Goal: Information Seeking & Learning: Learn about a topic

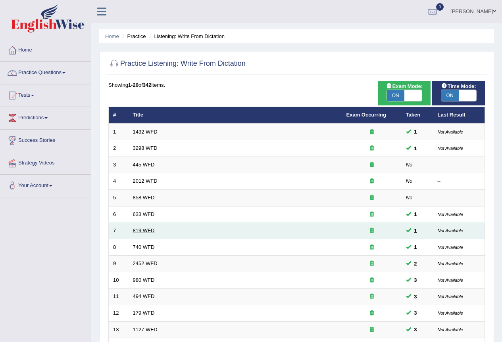
click at [142, 231] on link "819 WFD" at bounding box center [144, 231] width 22 height 6
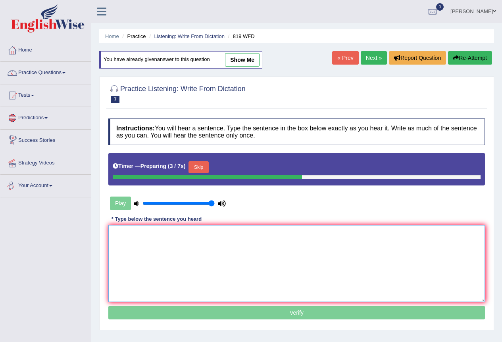
click at [259, 267] on textarea at bounding box center [296, 263] width 376 height 77
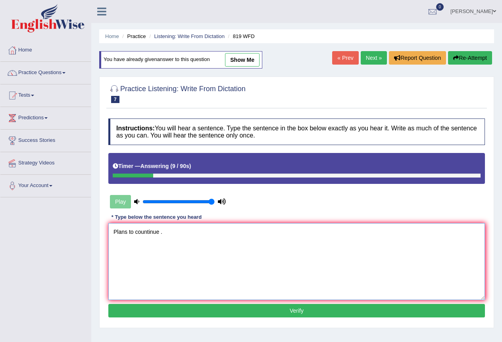
type textarea "Plans to countinue ."
click at [239, 319] on div "Instructions: You will hear a sentence. Type the sentence in the box below exac…" at bounding box center [296, 219] width 380 height 209
click at [243, 314] on button "Verify" at bounding box center [296, 310] width 376 height 13
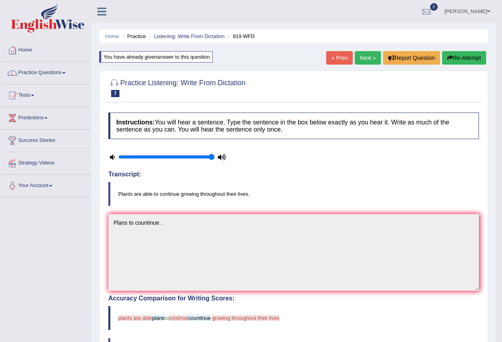
click at [372, 57] on link "Next »" at bounding box center [368, 57] width 26 height 13
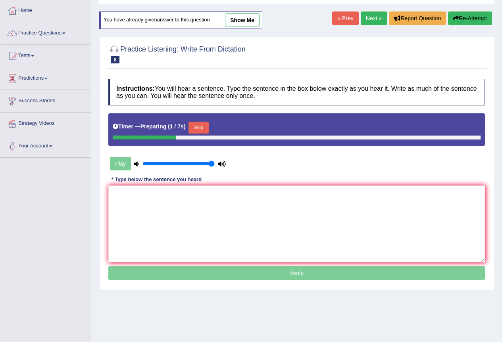
click at [239, 176] on div "Instructions: You will hear a sentence. Type the sentence in the box below exac…" at bounding box center [296, 180] width 380 height 211
click at [239, 211] on textarea at bounding box center [296, 224] width 376 height 77
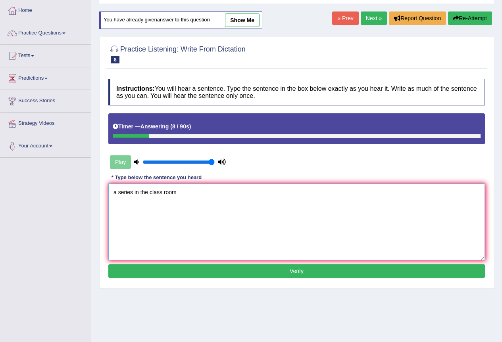
type textarea "a series in the class room"
click at [199, 274] on button "Verify" at bounding box center [296, 271] width 376 height 13
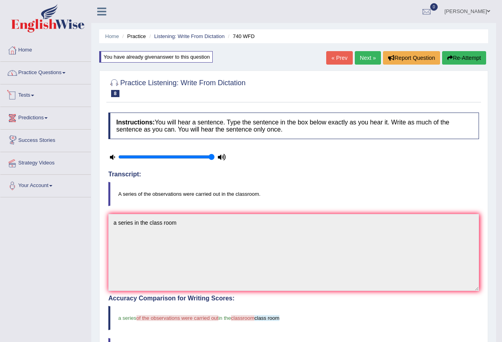
click at [53, 80] on link "Practice Questions" at bounding box center [45, 72] width 90 height 20
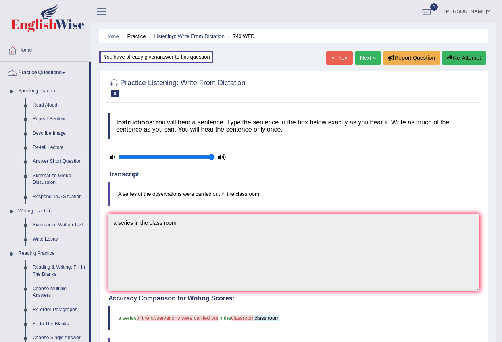
scroll to position [79, 0]
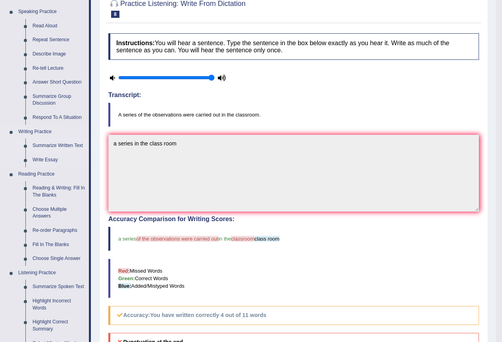
click at [58, 141] on link "Summarize Written Text" at bounding box center [59, 146] width 60 height 14
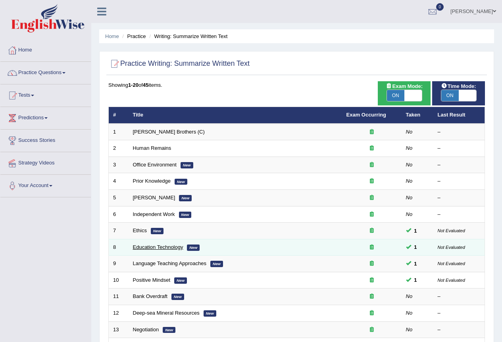
click at [159, 246] on link "Education Technology" at bounding box center [158, 247] width 50 height 6
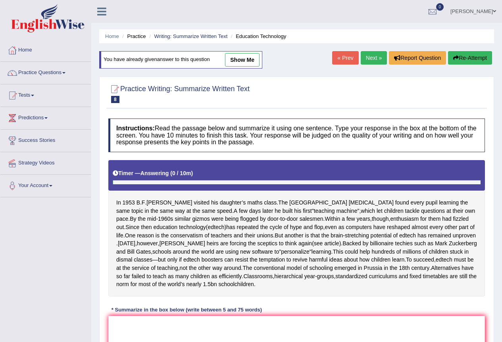
scroll to position [79, 0]
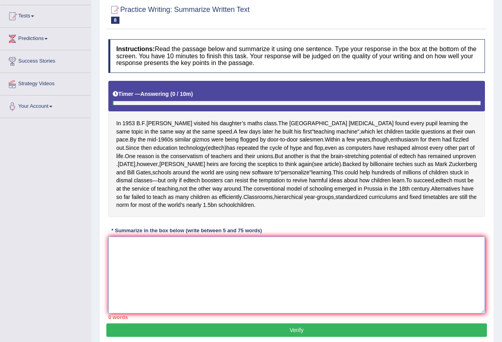
click at [183, 272] on textarea at bounding box center [296, 275] width 376 height 77
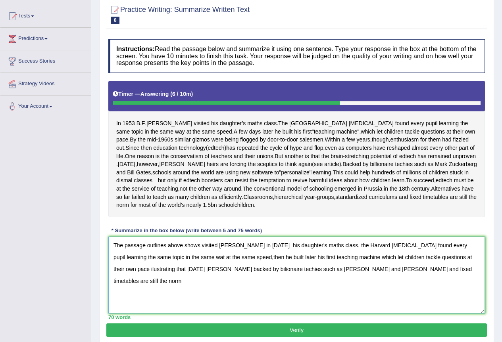
drag, startPoint x: 201, startPoint y: 261, endPoint x: 165, endPoint y: 262, distance: 36.5
click at [165, 262] on textarea "The passage outlines above shows visited skinner in 1953 his daughter's maths c…" at bounding box center [296, 275] width 376 height 77
click at [165, 263] on textarea "The passage outlines above shows visited skinner in 1953 his daughter's maths c…" at bounding box center [296, 275] width 376 height 77
click at [414, 293] on textarea "The passage outlines visited skinner in 1953 his daughter's maths class, the Ha…" at bounding box center [296, 275] width 376 height 77
drag, startPoint x: 199, startPoint y: 275, endPoint x: 187, endPoint y: 277, distance: 11.7
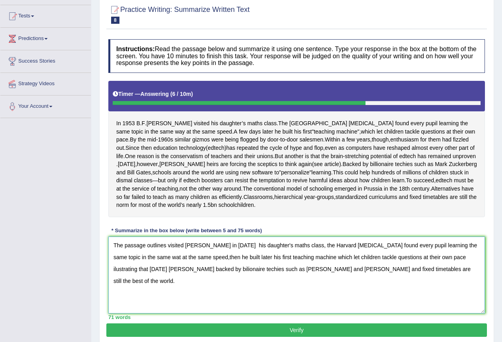
click at [187, 277] on textarea "The passage outlines visited skinner in 1953 his daughter's maths class, the Ha…" at bounding box center [296, 275] width 376 height 77
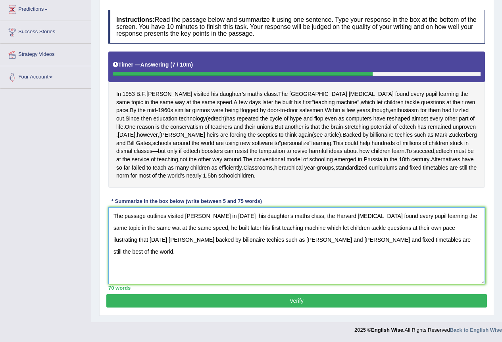
scroll to position [125, 0]
click at [228, 242] on textarea "The passage outlines visited skinner in 1953 his daughter's maths class, the Ha…" at bounding box center [296, 245] width 376 height 77
click at [276, 241] on textarea "The passage outlines visited skinner in 1953 his daughter's maths class, the Ha…" at bounding box center [296, 245] width 376 height 77
type textarea "The passage outlines visited skinner in 1953 his daughter's maths class, the Ha…"
click at [300, 304] on button "Verify" at bounding box center [296, 300] width 380 height 13
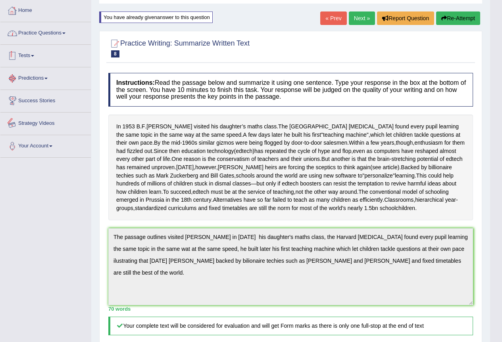
scroll to position [0, 0]
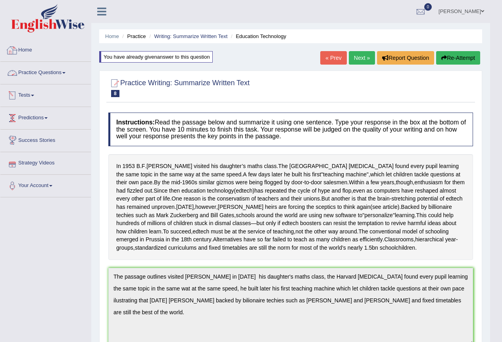
click at [64, 71] on link "Practice Questions" at bounding box center [45, 72] width 90 height 20
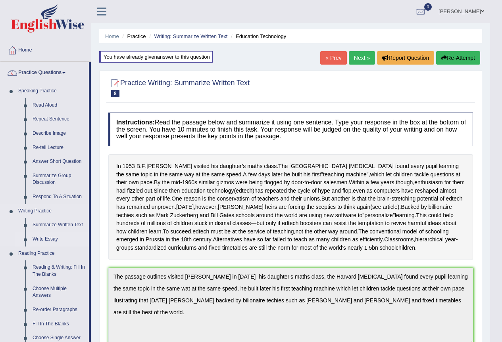
scroll to position [79, 0]
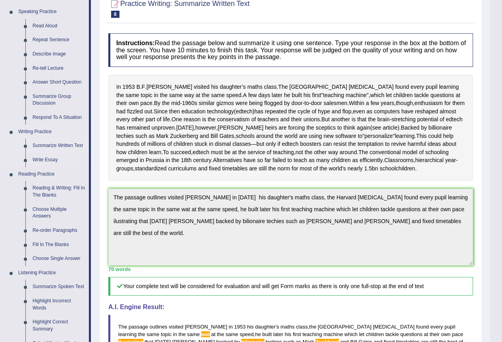
click at [63, 148] on link "Summarize Written Text" at bounding box center [59, 146] width 60 height 14
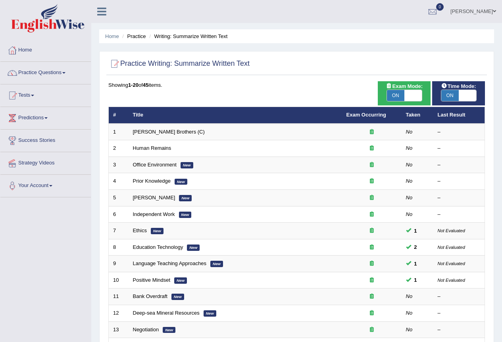
scroll to position [183, 0]
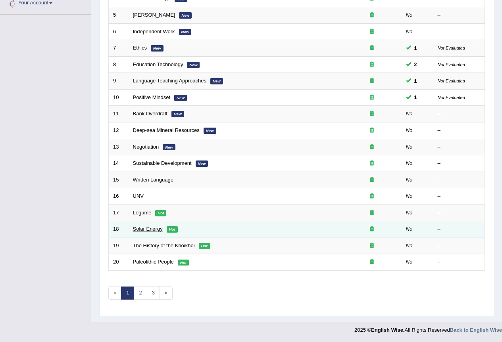
click at [153, 228] on link "Solar Energy" at bounding box center [148, 229] width 30 height 6
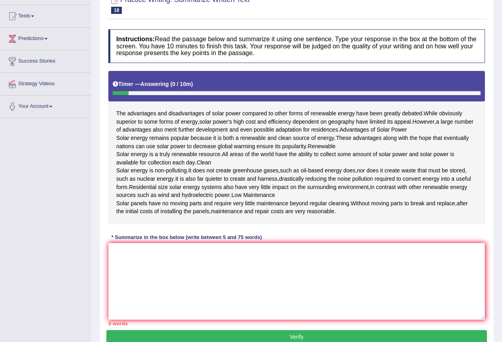
scroll to position [119, 0]
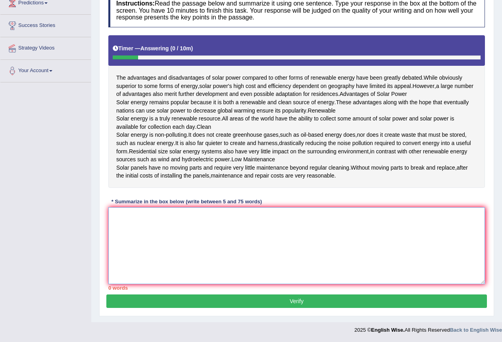
click at [172, 259] on textarea at bounding box center [296, 245] width 376 height 77
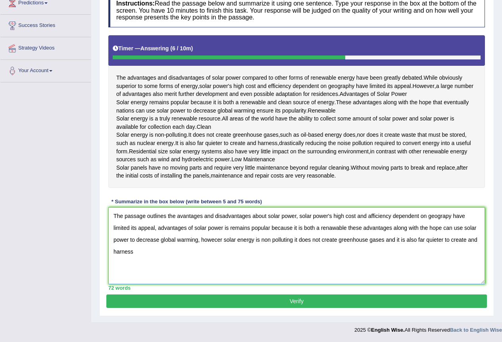
drag, startPoint x: 222, startPoint y: 269, endPoint x: 212, endPoint y: 273, distance: 10.5
click at [212, 273] on textarea "The passage outlines the avantages and disadvantages about solar power, solar p…" at bounding box center [296, 245] width 376 height 77
click at [374, 271] on textarea "The passage outlines the avantages and disadvantages about solar power, solar p…" at bounding box center [296, 245] width 376 height 77
click at [472, 269] on textarea "The passage outlines the avantages and disadvantages about solar power, solar p…" at bounding box center [296, 245] width 376 height 77
type textarea "The passage outlines the avantages and disadvantages about solar power, solar p…"
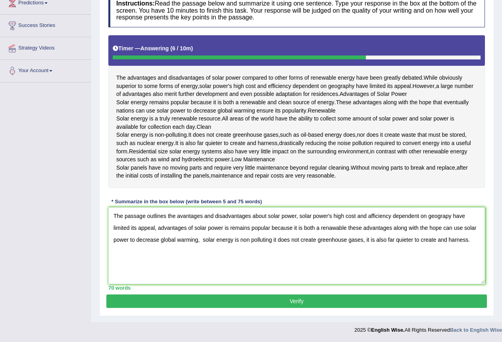
click at [312, 308] on button "Verify" at bounding box center [296, 301] width 380 height 13
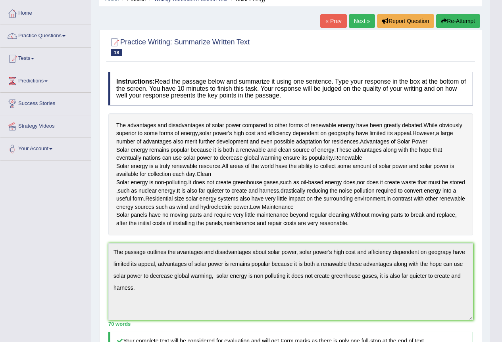
scroll to position [0, 0]
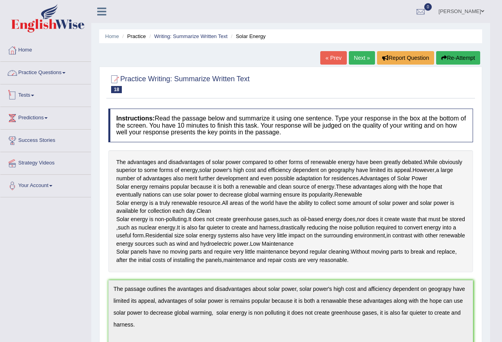
click at [50, 68] on link "Practice Questions" at bounding box center [45, 72] width 90 height 20
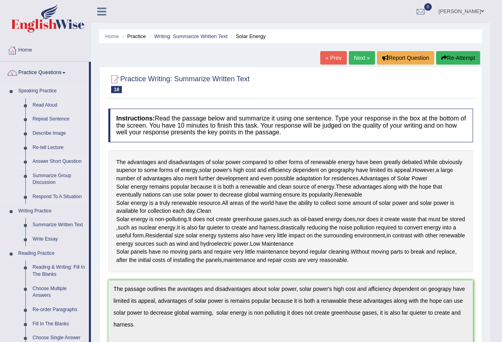
scroll to position [40, 0]
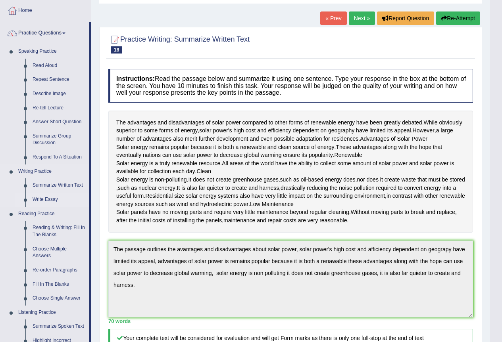
click at [38, 198] on link "Write Essay" at bounding box center [59, 200] width 60 height 14
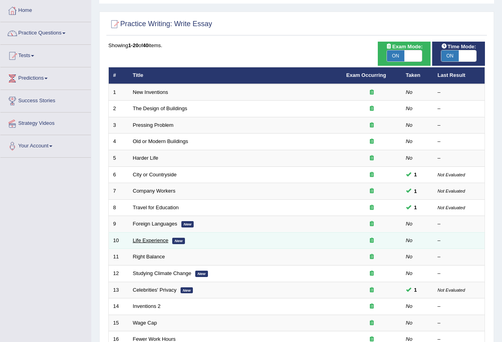
click at [151, 242] on link "Life Experience" at bounding box center [151, 241] width 36 height 6
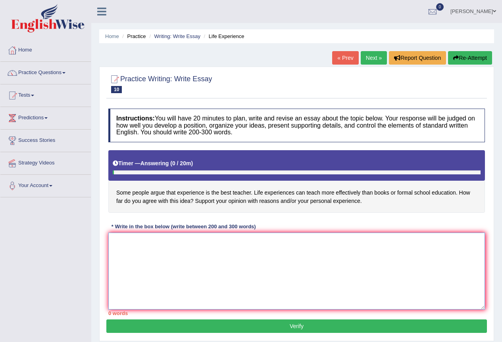
click at [217, 253] on textarea at bounding box center [296, 271] width 376 height 77
click at [205, 252] on textarea at bounding box center [296, 271] width 376 height 77
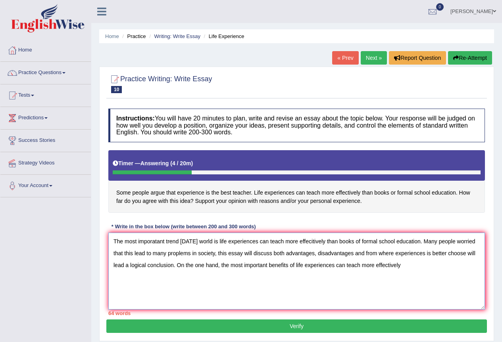
click at [314, 242] on textarea "The most imporatant trend today's world is life experiences can teach more effe…" at bounding box center [296, 271] width 376 height 77
click at [416, 274] on textarea "The most imporatant trend today's world is life experiences can teach more effe…" at bounding box center [296, 271] width 376 height 77
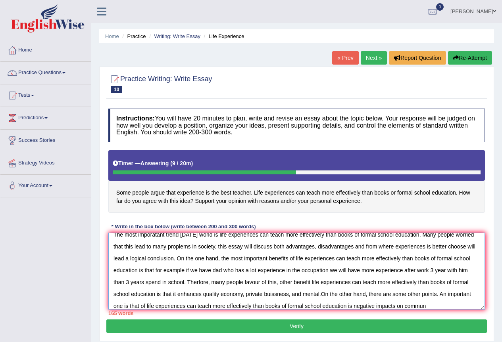
scroll to position [19, 0]
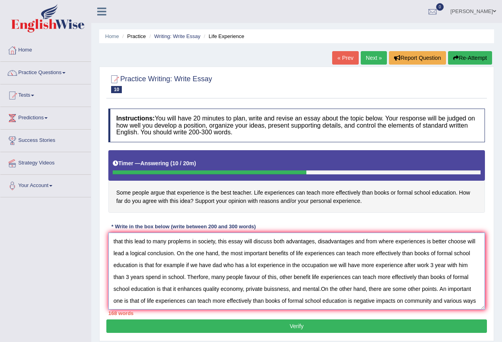
click at [245, 257] on textarea "The most imporatant trend today's world is life experiences can teach more effe…" at bounding box center [296, 271] width 376 height 77
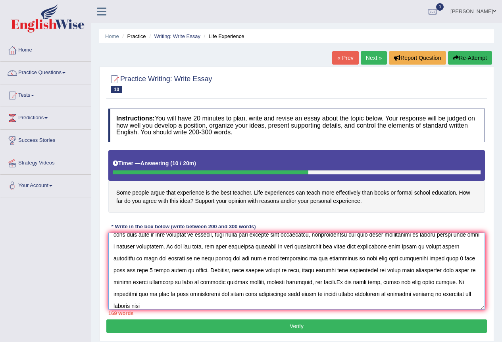
click at [214, 307] on textarea at bounding box center [296, 271] width 376 height 77
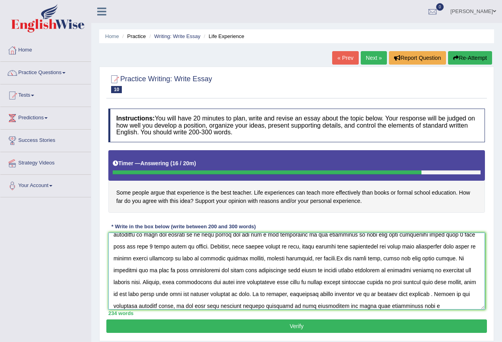
scroll to position [54, 0]
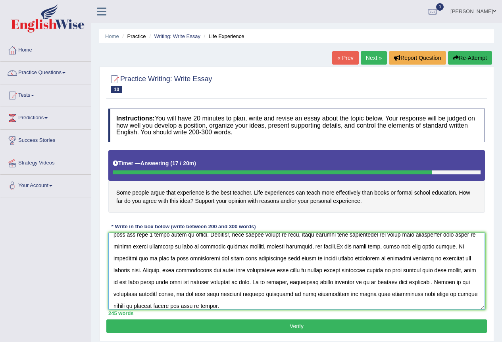
click at [303, 281] on textarea at bounding box center [296, 271] width 376 height 77
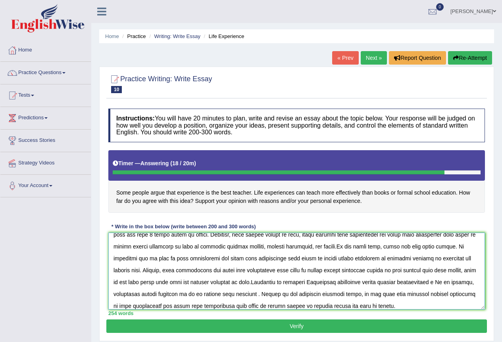
click at [428, 283] on textarea at bounding box center [296, 271] width 376 height 77
click at [142, 296] on textarea at bounding box center [296, 271] width 376 height 77
type textarea "The most imporatant trend today's world is life experiences can teach more effe…"
click at [301, 328] on button "Verify" at bounding box center [296, 326] width 380 height 13
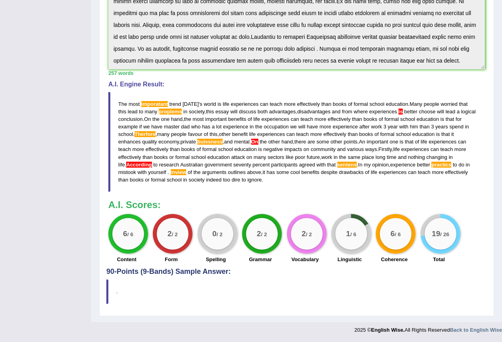
scroll to position [0, 0]
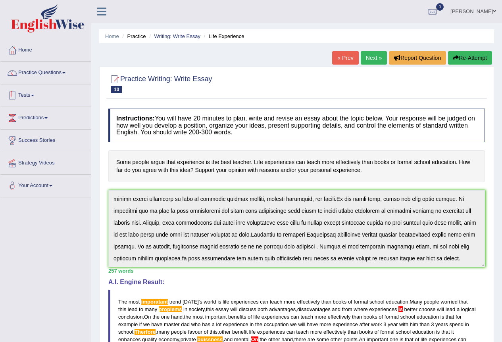
click at [49, 81] on link "Practice Questions" at bounding box center [45, 72] width 90 height 20
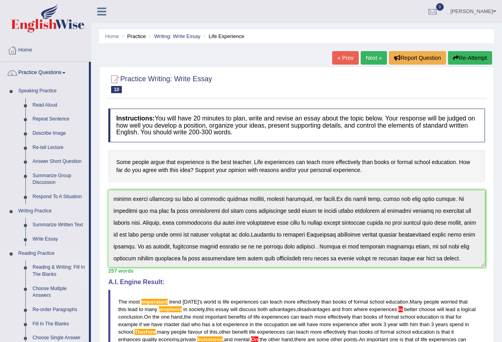
scroll to position [79, 0]
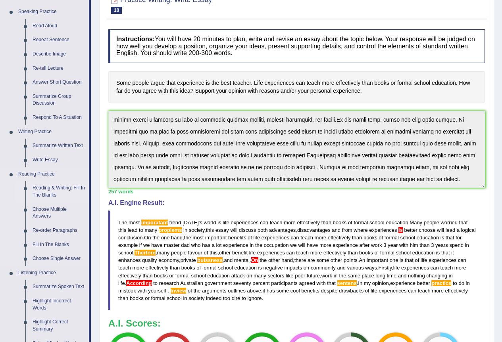
click at [56, 191] on link "Reading & Writing: Fill In The Blanks" at bounding box center [59, 191] width 60 height 21
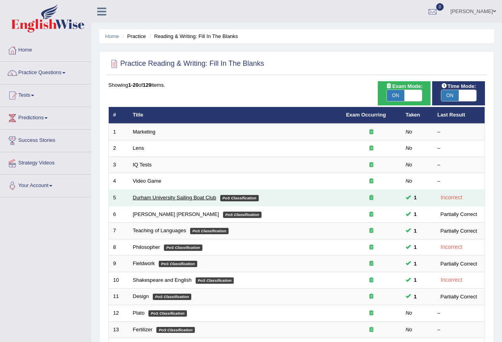
click at [147, 200] on link "Durham University Sailing Boat Club" at bounding box center [174, 198] width 83 height 6
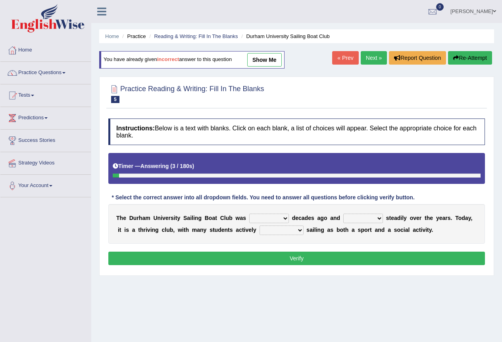
click at [274, 219] on select "found fund founded find" at bounding box center [269, 219] width 40 height 10
select select "founded"
click at [249, 214] on select "found fund founded find" at bounding box center [269, 219] width 40 height 10
click at [358, 214] on select "grow growing has grown grown" at bounding box center [363, 219] width 40 height 10
select select "has grown"
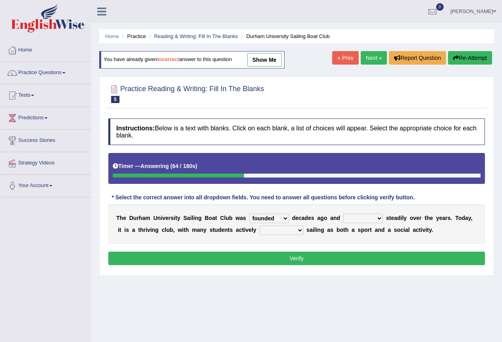
click at [343, 214] on select "grow growing has grown grown" at bounding box center [363, 219] width 40 height 10
click at [288, 228] on select "enjoy enjoyed are enjoying enjoying" at bounding box center [281, 231] width 44 height 10
select select "are enjoying"
click at [259, 226] on select "enjoy enjoyed are enjoying enjoying" at bounding box center [281, 231] width 44 height 10
click at [305, 250] on div "Instructions: Below is a text with blanks. Click on each blank, a list of choic…" at bounding box center [296, 193] width 380 height 157
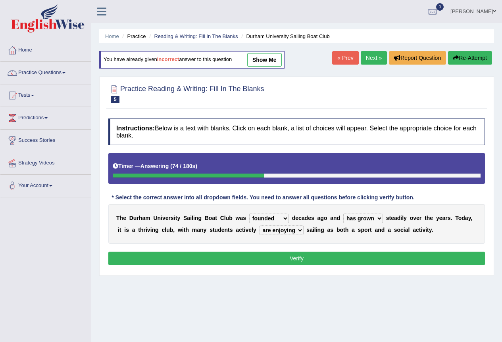
click at [307, 258] on button "Verify" at bounding box center [296, 258] width 376 height 13
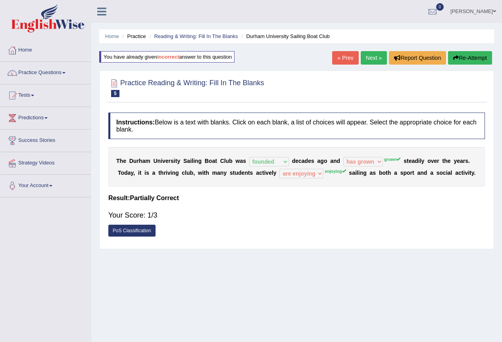
click at [373, 60] on link "Next »" at bounding box center [373, 57] width 26 height 13
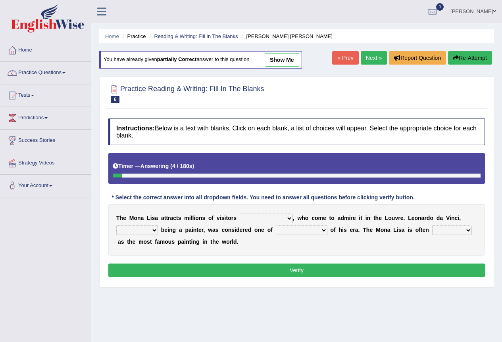
click at [287, 220] on select "around the year the all year all year round per year" at bounding box center [266, 219] width 53 height 10
select select "around the year"
click at [240, 214] on select "around the year the all year all year round per year" at bounding box center [266, 219] width 53 height 10
click at [148, 231] on select "rather than as much as as well as as long as" at bounding box center [137, 231] width 42 height 10
select select "as well as"
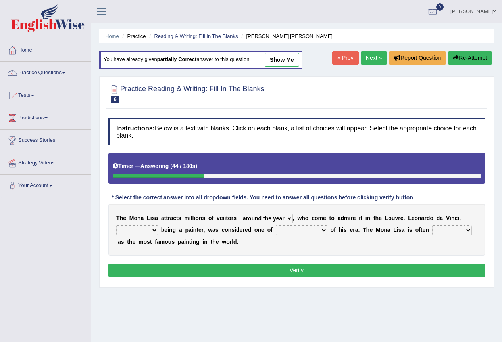
click at [116, 226] on select "rather than as much as as well as as long as" at bounding box center [137, 231] width 42 height 10
click at [306, 228] on select "better artists artist the better artist the best artists" at bounding box center [302, 231] width 52 height 10
select select "the best artists"
click at [276, 226] on select "better artists artist the better artist the best artists" at bounding box center [302, 231] width 52 height 10
click at [437, 230] on select "classified suggested predicted described" at bounding box center [452, 231] width 40 height 10
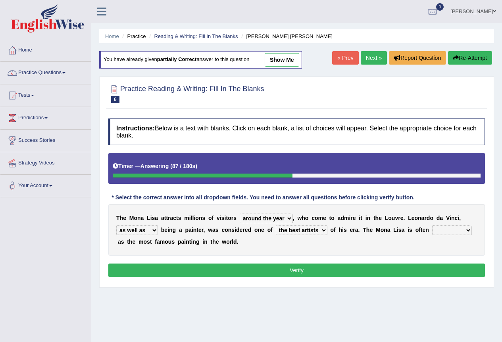
select select "classified"
click at [432, 226] on select "classified suggested predicted described" at bounding box center [452, 231] width 40 height 10
click at [420, 273] on button "Verify" at bounding box center [296, 270] width 376 height 13
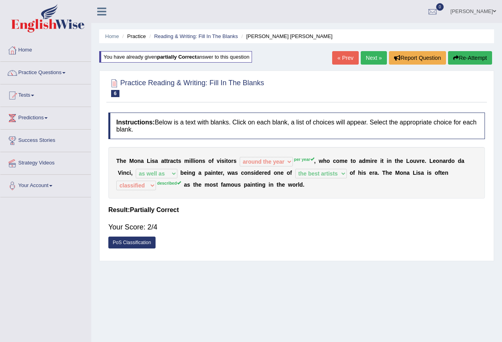
click at [367, 53] on link "Next »" at bounding box center [373, 57] width 26 height 13
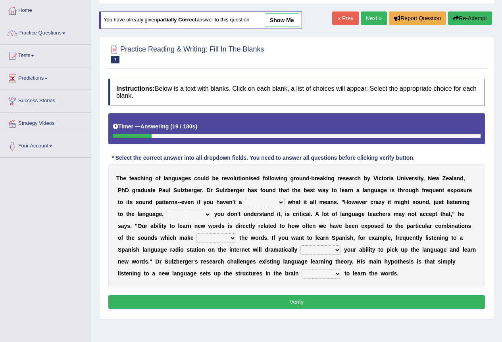
click at [268, 200] on select "dew claw clue due" at bounding box center [265, 203] width 40 height 10
select select "clue"
click at [245, 198] on select "dew claw clue due" at bounding box center [265, 203] width 40 height 10
click at [189, 217] on select "but also all together even though if so" at bounding box center [189, 215] width 44 height 10
select select "even though"
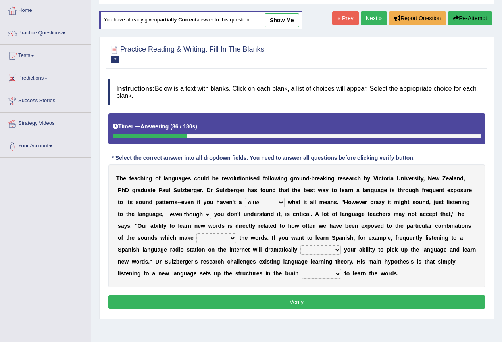
click at [167, 210] on select "but also all together even though if so" at bounding box center [189, 215] width 44 height 10
click at [220, 238] on select "down up of on" at bounding box center [216, 239] width 40 height 10
select select "on"
click at [196, 234] on select "down up of on" at bounding box center [216, 239] width 40 height 10
click at [329, 255] on div "T h e t e a c h i n g o f l a n g u a g e s c o u l d b e r e v o l u t i o n i…" at bounding box center [296, 226] width 376 height 123
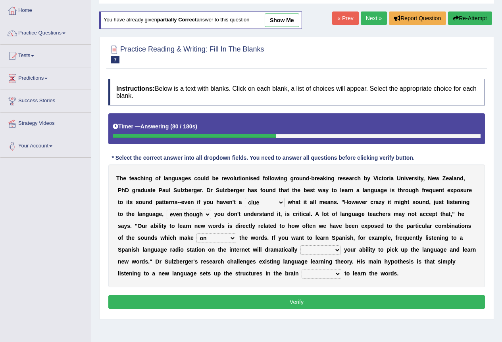
click at [336, 248] on select "evaluate exaggerate describe boost" at bounding box center [320, 250] width 40 height 10
select select "boost"
click at [300, 245] on select "evaluate exaggerate describe boost" at bounding box center [320, 250] width 40 height 10
click at [333, 272] on select "requiring required directed to require" at bounding box center [321, 274] width 40 height 10
select select "required"
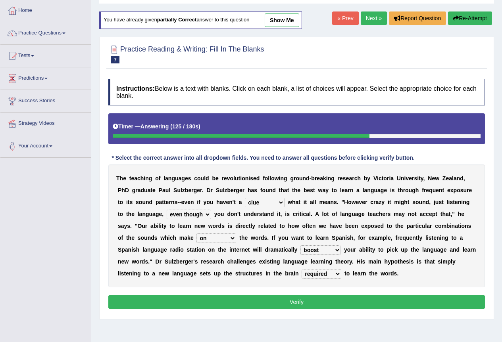
click at [301, 269] on select "requiring required directed to require" at bounding box center [321, 274] width 40 height 10
click at [334, 301] on button "Verify" at bounding box center [296, 301] width 376 height 13
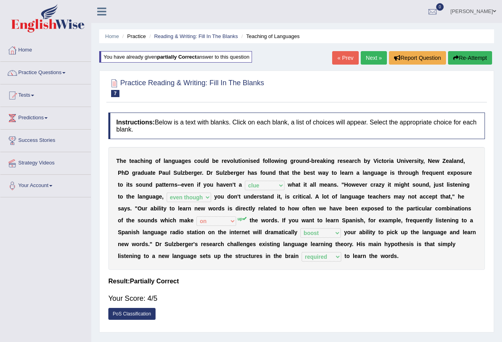
click at [360, 62] on link "Next »" at bounding box center [373, 57] width 26 height 13
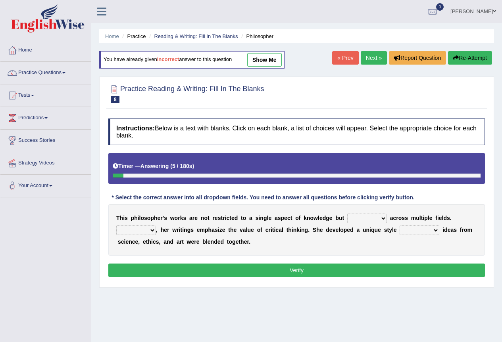
click at [380, 221] on select "constrain contain assemble extend" at bounding box center [367, 219] width 40 height 10
select select "extend"
click at [347, 214] on select "constrain contain assemble extend" at bounding box center [367, 219] width 40 height 10
click at [150, 230] on select "Rather So Moreover Likely" at bounding box center [136, 231] width 40 height 10
select select "Moreover"
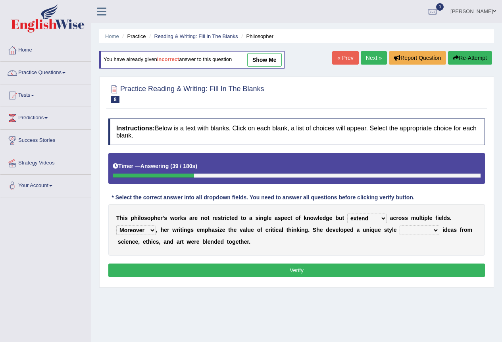
click at [116, 226] on select "Rather So Moreover Likely" at bounding box center [136, 231] width 40 height 10
click at [428, 228] on select "in that that which in which" at bounding box center [419, 231] width 40 height 10
select select "which"
click at [399, 226] on select "in that that which in which" at bounding box center [419, 231] width 40 height 10
click at [410, 269] on button "Verify" at bounding box center [296, 270] width 376 height 13
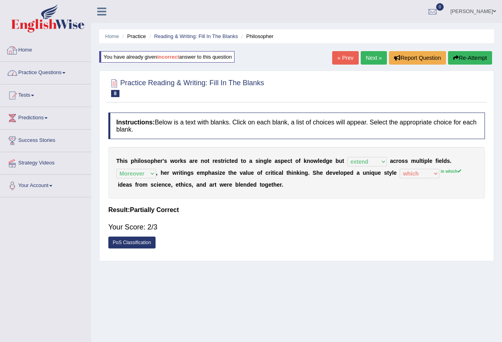
click at [42, 72] on link "Practice Questions" at bounding box center [45, 72] width 90 height 20
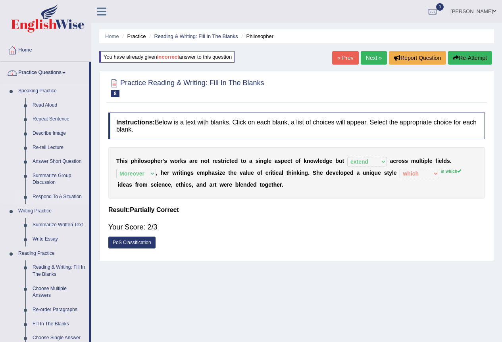
scroll to position [119, 0]
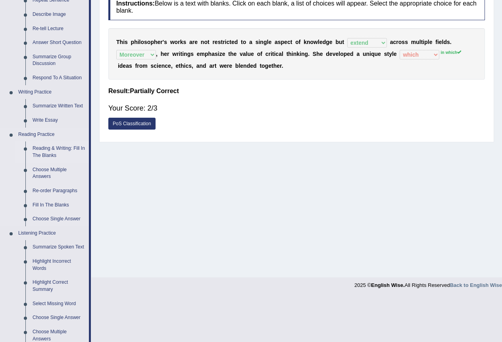
click at [46, 149] on link "Reading & Writing: Fill In The Blanks" at bounding box center [59, 152] width 60 height 21
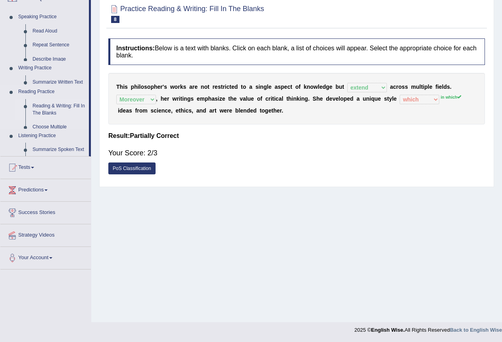
scroll to position [74, 0]
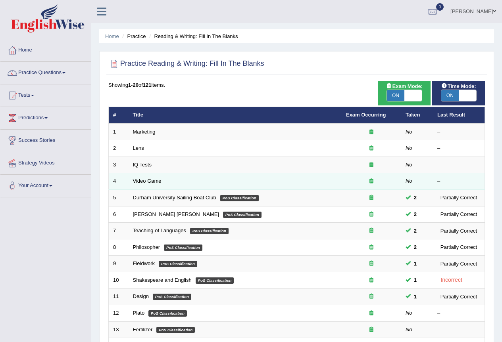
click at [137, 187] on td "Video Game" at bounding box center [234, 181] width 213 height 17
click at [141, 184] on link "Video Game" at bounding box center [147, 181] width 29 height 6
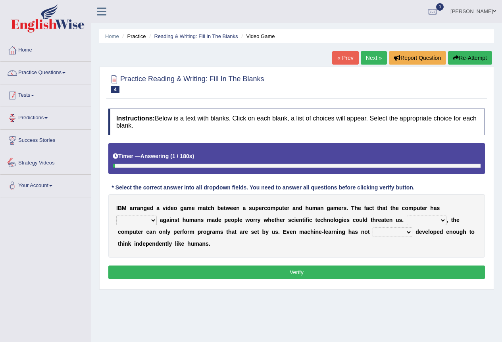
click at [50, 74] on link "Practice Questions" at bounding box center [45, 72] width 90 height 20
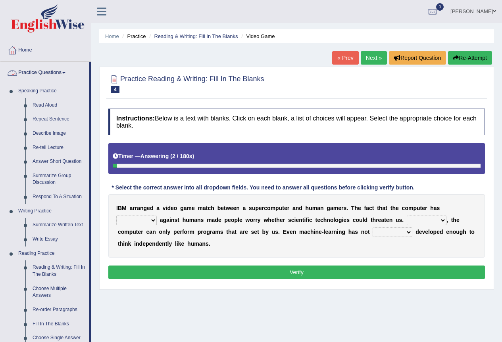
scroll to position [79, 0]
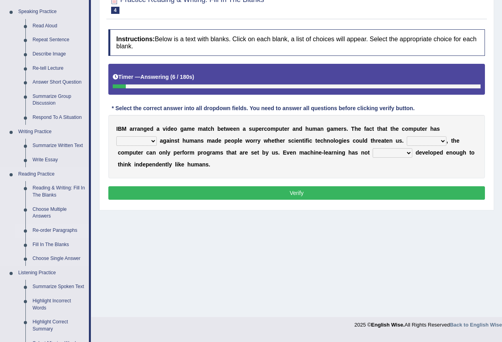
click at [58, 227] on link "Re-order Paragraphs" at bounding box center [59, 231] width 60 height 14
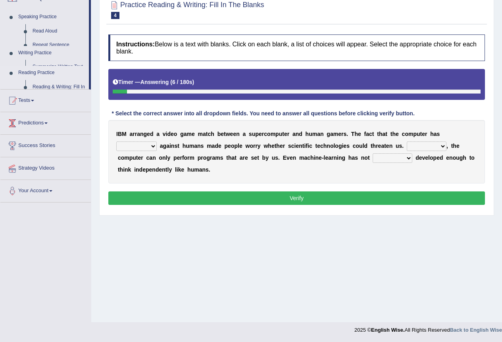
scroll to position [74, 0]
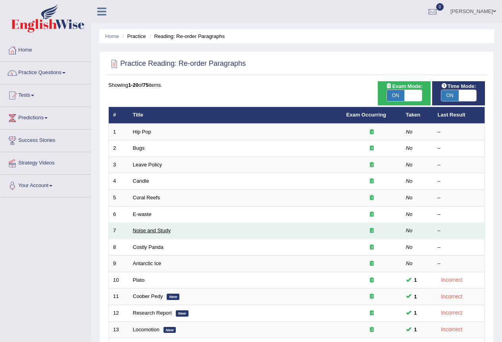
click at [138, 233] on link "Noise and Study" at bounding box center [152, 231] width 38 height 6
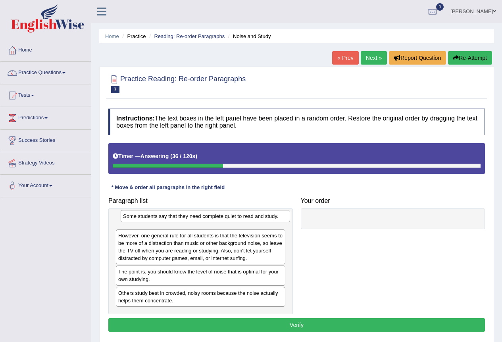
drag, startPoint x: 169, startPoint y: 263, endPoint x: 174, endPoint y: 220, distance: 42.3
click at [174, 220] on div "Some students say that they need complete quiet to read and study." at bounding box center [205, 216] width 169 height 12
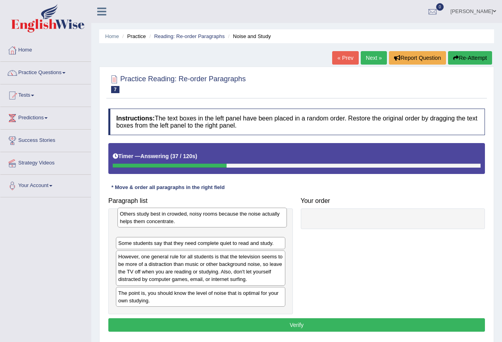
drag, startPoint x: 145, startPoint y: 301, endPoint x: 148, endPoint y: 220, distance: 80.2
click at [148, 220] on div "Others study best in crowded, noisy rooms because the noise actually helps them…" at bounding box center [201, 218] width 169 height 20
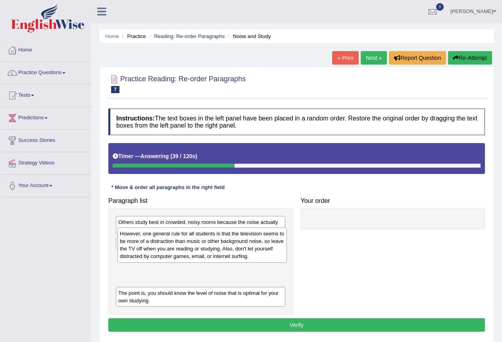
drag, startPoint x: 173, startPoint y: 276, endPoint x: 175, endPoint y: 253, distance: 23.1
click at [175, 253] on div "However, one general rule for all students is that the television seems to be m…" at bounding box center [201, 245] width 169 height 35
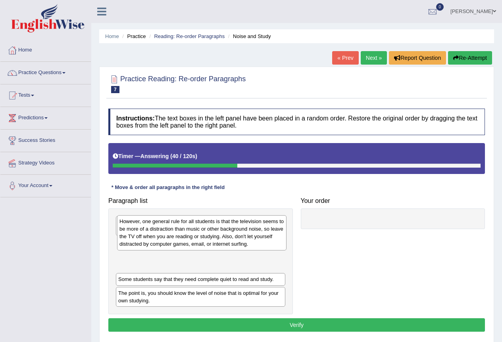
drag, startPoint x: 167, startPoint y: 266, endPoint x: 168, endPoint y: 230, distance: 36.1
click at [168, 230] on div "However, one general rule for all students is that the television seems to be m…" at bounding box center [201, 232] width 169 height 35
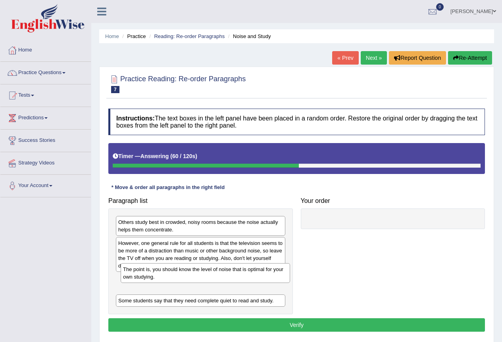
drag, startPoint x: 161, startPoint y: 295, endPoint x: 164, endPoint y: 272, distance: 23.2
click at [165, 271] on div "The point is, you should know the level of noise that is optimal for your own s…" at bounding box center [205, 273] width 169 height 20
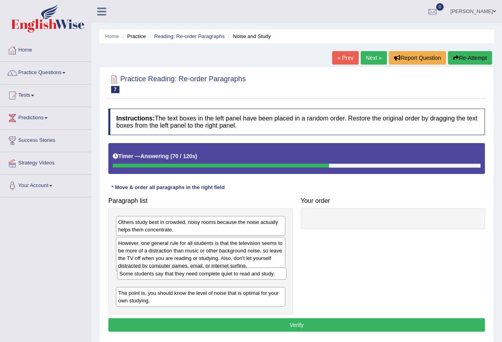
drag, startPoint x: 194, startPoint y: 303, endPoint x: 193, endPoint y: 278, distance: 25.0
click at [193, 278] on div "Some students say that they need complete quiet to read and study." at bounding box center [201, 274] width 169 height 12
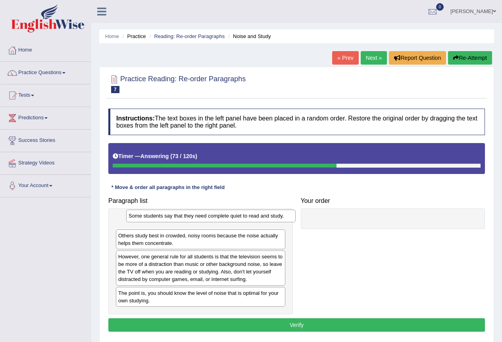
drag, startPoint x: 157, startPoint y: 252, endPoint x: 162, endPoint y: 217, distance: 36.1
click at [162, 217] on div "Some students say that they need complete quiet to read and study." at bounding box center [210, 216] width 169 height 12
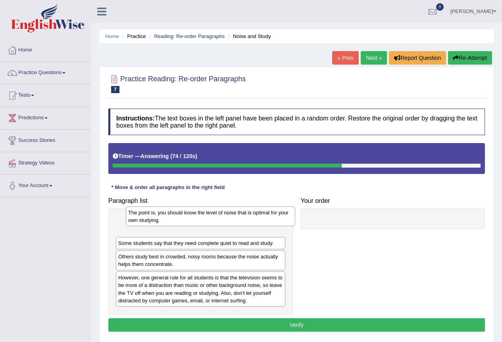
drag, startPoint x: 140, startPoint y: 302, endPoint x: 146, endPoint y: 223, distance: 79.6
click at [146, 223] on div "The point is, you should know the level of noise that is optimal for your own s…" at bounding box center [210, 217] width 169 height 20
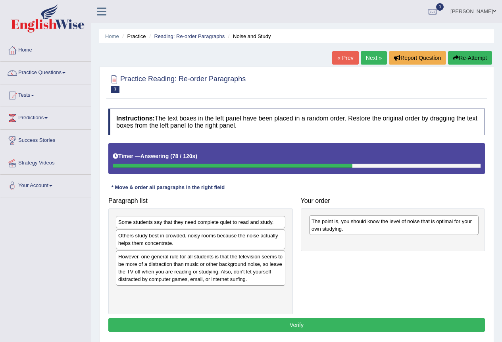
drag, startPoint x: 171, startPoint y: 220, endPoint x: 364, endPoint y: 220, distance: 193.1
click at [364, 220] on div "The point is, you should know the level of noise that is optimal for your own s…" at bounding box center [393, 225] width 169 height 20
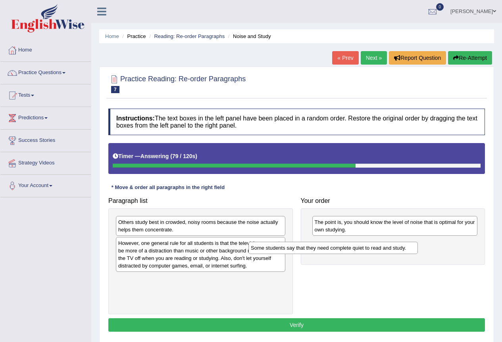
drag, startPoint x: 219, startPoint y: 223, endPoint x: 371, endPoint y: 250, distance: 154.7
click at [371, 250] on div "Some students say that they need complete quiet to read and study." at bounding box center [332, 248] width 169 height 12
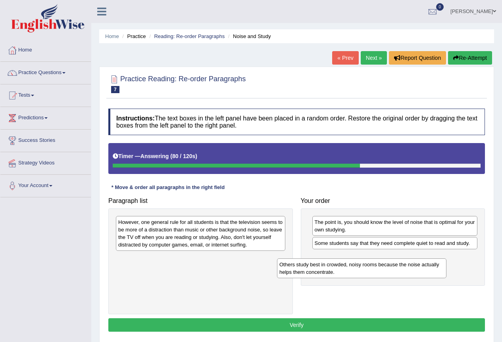
drag, startPoint x: 221, startPoint y: 220, endPoint x: 382, endPoint y: 263, distance: 166.5
click at [382, 263] on div "Others study best in crowded, noisy rooms because the noise actually helps them…" at bounding box center [361, 269] width 169 height 20
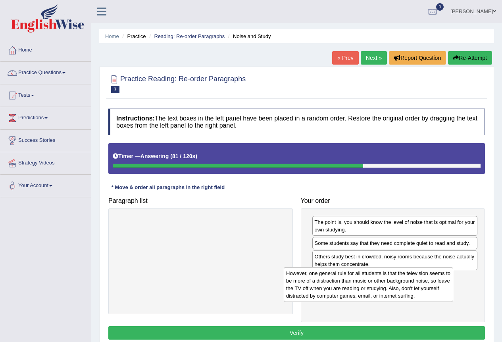
drag, startPoint x: 228, startPoint y: 230, endPoint x: 398, endPoint y: 281, distance: 177.6
click at [398, 281] on div "However, one general rule for all students is that the television seems to be m…" at bounding box center [368, 284] width 169 height 35
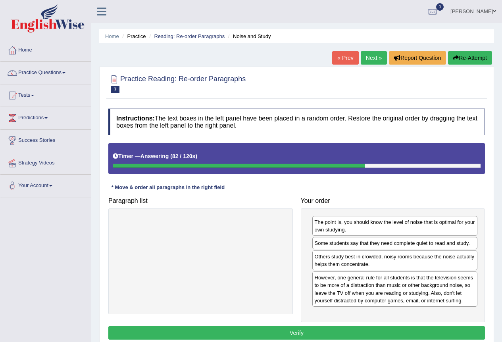
scroll to position [74, 0]
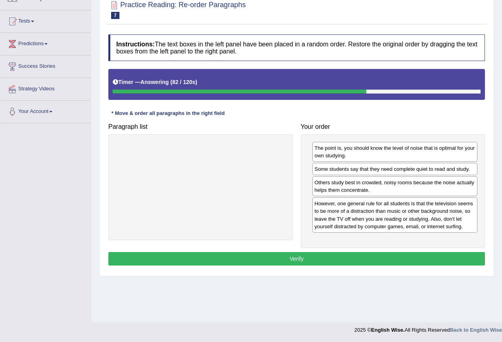
click at [306, 258] on button "Verify" at bounding box center [296, 258] width 376 height 13
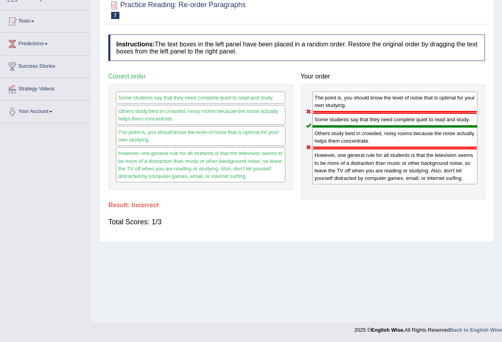
scroll to position [0, 0]
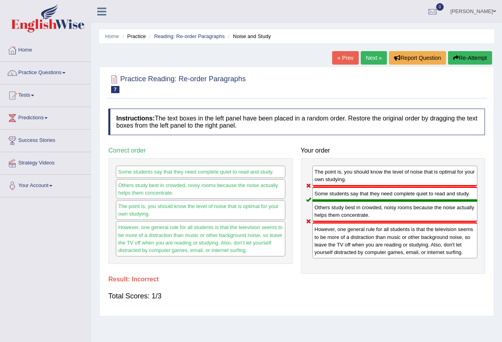
click at [371, 57] on link "Next »" at bounding box center [373, 57] width 26 height 13
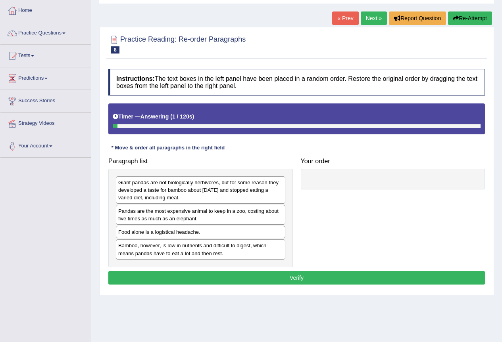
scroll to position [74, 0]
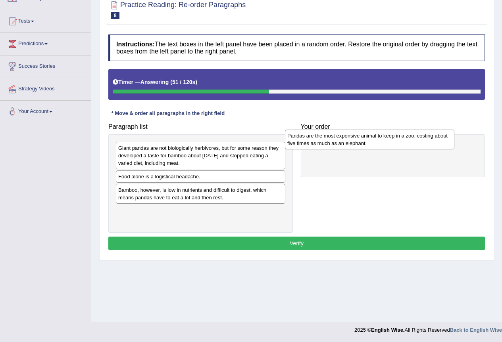
drag, startPoint x: 204, startPoint y: 186, endPoint x: 373, endPoint y: 145, distance: 173.8
click at [373, 145] on div "Pandas are the most expensive animal to keep in a zoo, costing about five times…" at bounding box center [369, 140] width 169 height 20
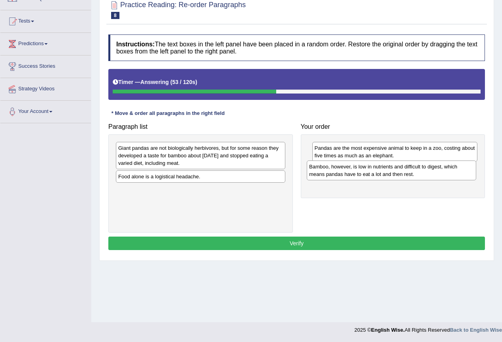
drag, startPoint x: 185, startPoint y: 197, endPoint x: 376, endPoint y: 174, distance: 192.2
click at [376, 174] on div "Bamboo, however, is low in nutrients and difficult to digest, which means panda…" at bounding box center [391, 171] width 169 height 20
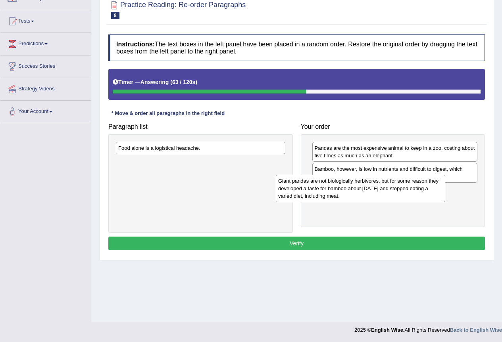
drag, startPoint x: 215, startPoint y: 159, endPoint x: 375, endPoint y: 192, distance: 163.2
click at [375, 192] on div "Giant pandas are not biologically herbivores, but for some reason they develope…" at bounding box center [360, 188] width 169 height 27
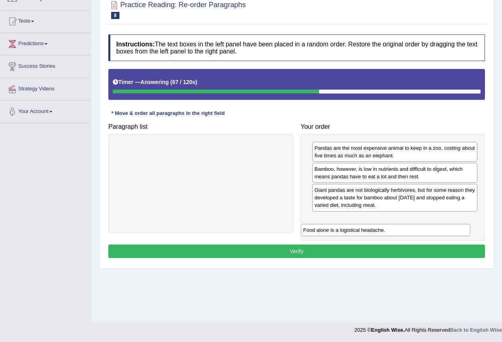
drag, startPoint x: 227, startPoint y: 152, endPoint x: 412, endPoint y: 234, distance: 201.8
click at [412, 234] on div "Food alone is a logistical headache." at bounding box center [385, 230] width 169 height 12
click at [374, 245] on button "Verify" at bounding box center [296, 251] width 376 height 13
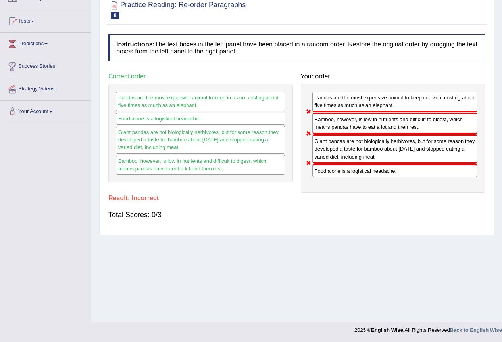
scroll to position [0, 0]
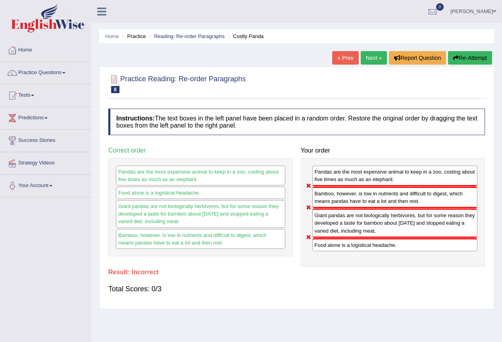
click at [368, 57] on link "Next »" at bounding box center [373, 57] width 26 height 13
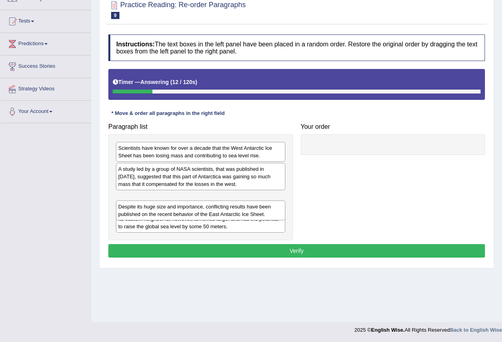
drag, startPoint x: 159, startPoint y: 174, endPoint x: 159, endPoint y: 212, distance: 37.7
click at [159, 212] on div "Despite its huge size and importance, conflicting results have been published o…" at bounding box center [200, 211] width 169 height 20
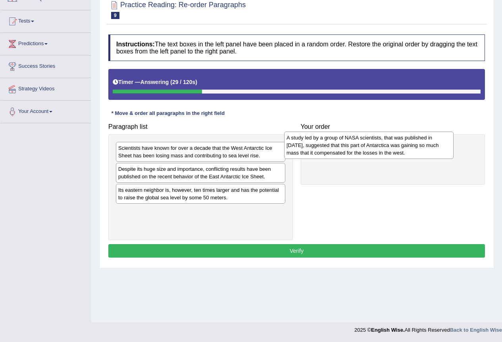
drag, startPoint x: 205, startPoint y: 177, endPoint x: 373, endPoint y: 146, distance: 171.0
click at [373, 146] on div "A study led by a group of NASA scientists, that was published in 2015, suggeste…" at bounding box center [368, 145] width 169 height 27
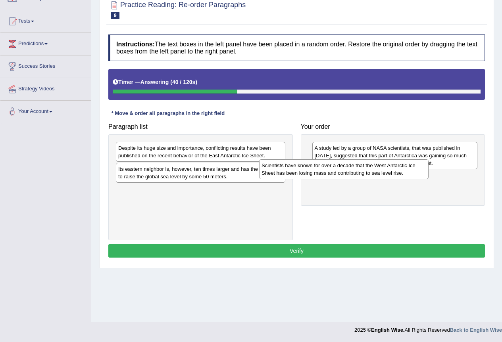
drag, startPoint x: 209, startPoint y: 153, endPoint x: 380, endPoint y: 182, distance: 174.1
click at [380, 179] on div "Scientists have known for over a decade that the West Antarctic Ice Sheet has b…" at bounding box center [343, 169] width 169 height 20
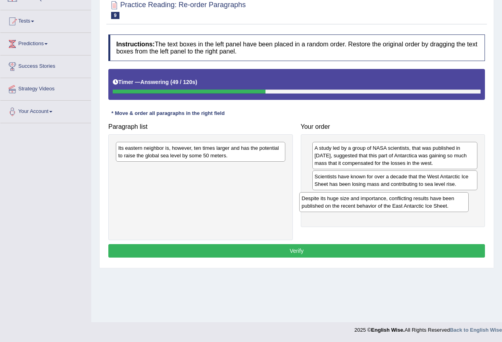
drag, startPoint x: 223, startPoint y: 155, endPoint x: 314, endPoint y: 192, distance: 98.5
click at [406, 204] on div "Despite its huge size and importance, conflicting results have been published o…" at bounding box center [383, 202] width 169 height 20
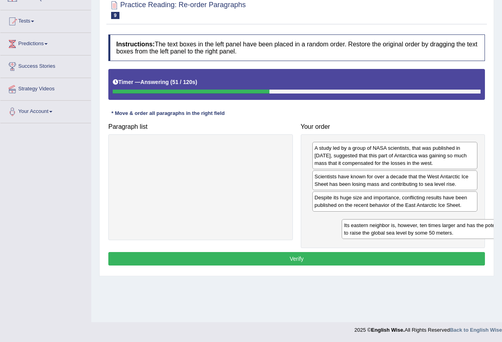
drag, startPoint x: 219, startPoint y: 151, endPoint x: 425, endPoint y: 224, distance: 218.9
click at [433, 226] on div "Its eastern neighbor is, however, ten times larger and has the potential to rai…" at bounding box center [425, 229] width 169 height 20
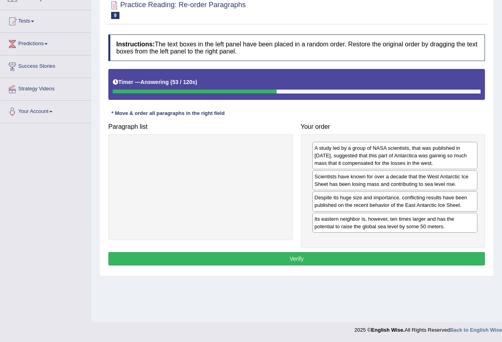
click at [348, 257] on button "Verify" at bounding box center [296, 258] width 376 height 13
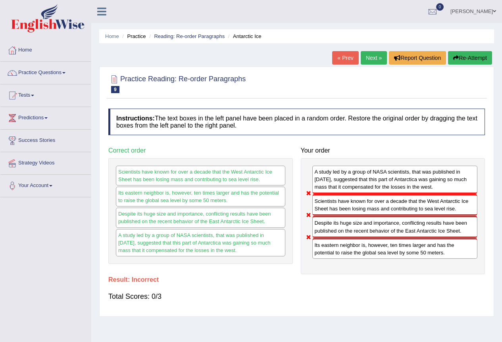
click at [367, 60] on link "Next »" at bounding box center [373, 57] width 26 height 13
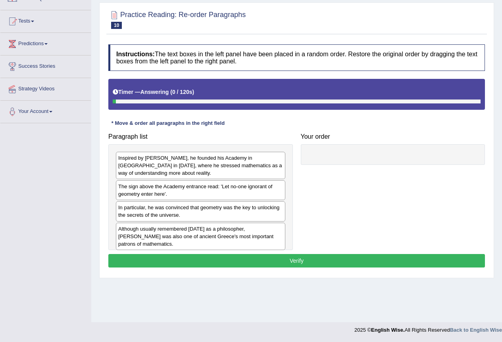
scroll to position [74, 0]
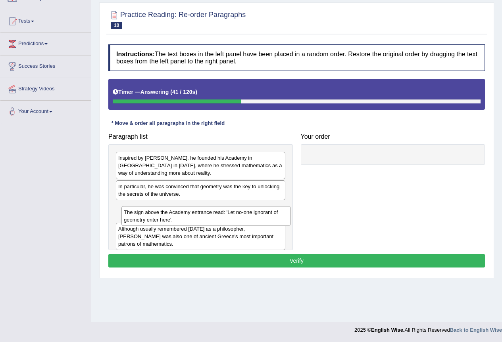
drag, startPoint x: 170, startPoint y: 192, endPoint x: 173, endPoint y: 215, distance: 24.0
click at [173, 215] on div "The sign above the Academy entrance read: 'Let no-one ignorant of geometry ente…" at bounding box center [205, 216] width 169 height 20
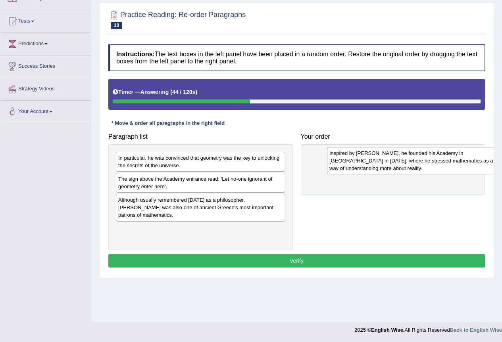
drag, startPoint x: 181, startPoint y: 169, endPoint x: 366, endPoint y: 161, distance: 185.0
click at [399, 161] on div "Inspired by [PERSON_NAME], he founded his Academy in [GEOGRAPHIC_DATA] in [DATE…" at bounding box center [411, 160] width 169 height 27
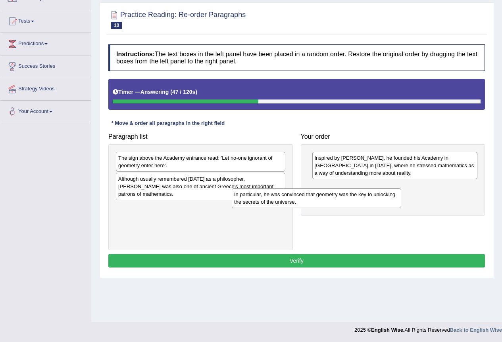
drag, startPoint x: 204, startPoint y: 161, endPoint x: 363, endPoint y: 196, distance: 162.2
click at [364, 196] on div "In particular, he was convinced that geometry was the key to unlocking the secr…" at bounding box center [316, 198] width 169 height 20
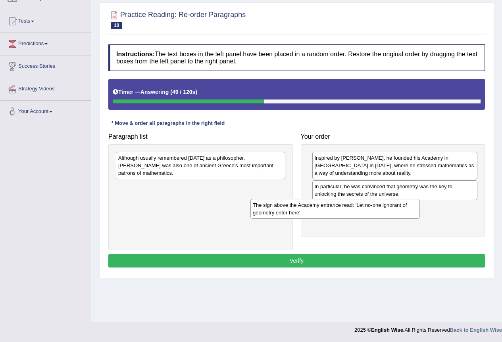
drag, startPoint x: 239, startPoint y: 167, endPoint x: 331, endPoint y: 201, distance: 97.6
click at [364, 213] on div "The sign above the Academy entrance read: 'Let no-one ignorant of geometry ente…" at bounding box center [334, 209] width 169 height 20
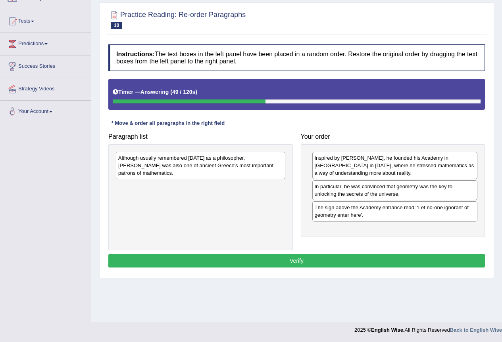
click at [222, 151] on div "Although usually remembered today as a philosopher, Plato was also one of ancie…" at bounding box center [200, 197] width 184 height 106
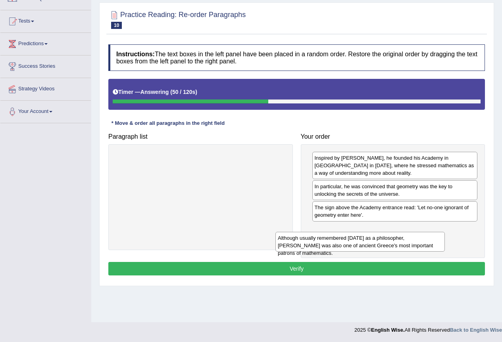
drag, startPoint x: 231, startPoint y: 161, endPoint x: 409, endPoint y: 236, distance: 193.2
click at [409, 236] on div "Although usually remembered today as a philosopher, Plato was also one of ancie…" at bounding box center [359, 242] width 169 height 20
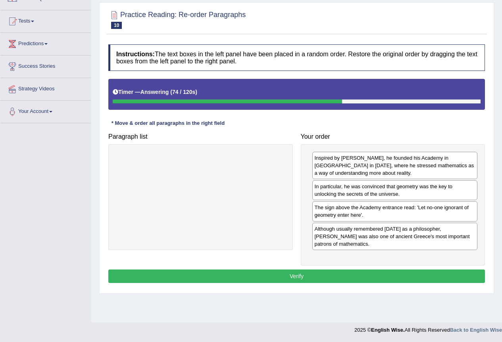
click at [322, 270] on button "Verify" at bounding box center [296, 276] width 376 height 13
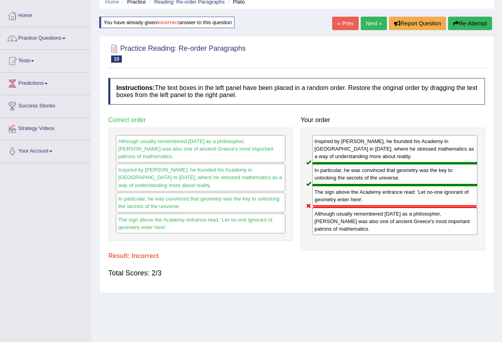
scroll to position [0, 0]
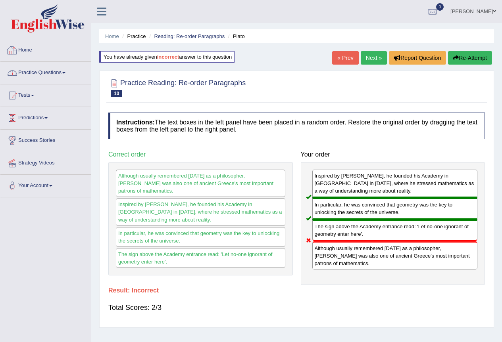
click at [50, 77] on link "Practice Questions" at bounding box center [45, 72] width 90 height 20
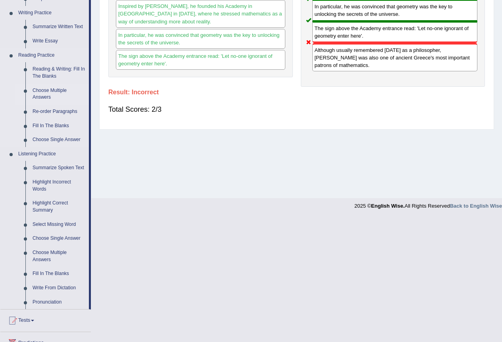
scroll to position [159, 0]
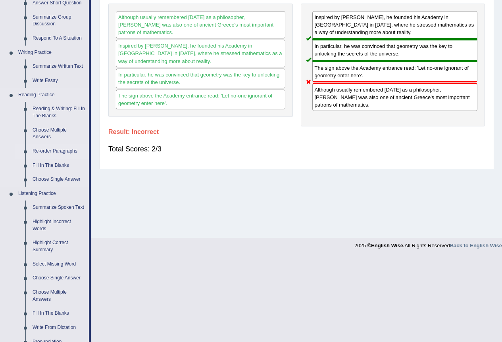
click at [45, 153] on link "Re-order Paragraphs" at bounding box center [59, 151] width 60 height 14
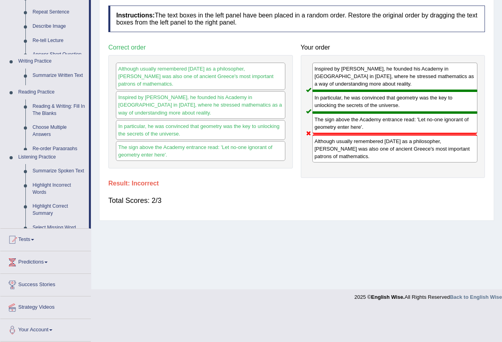
scroll to position [74, 0]
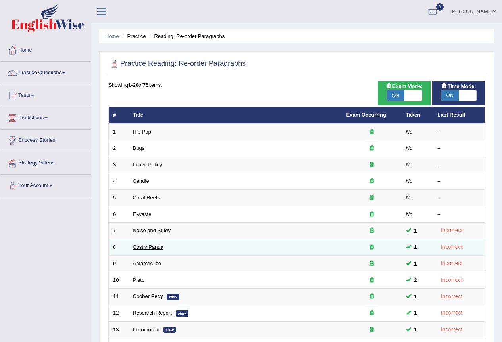
click at [139, 247] on link "Costly Panda" at bounding box center [148, 247] width 31 height 6
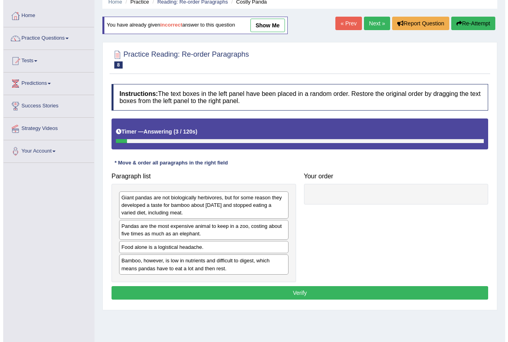
scroll to position [74, 0]
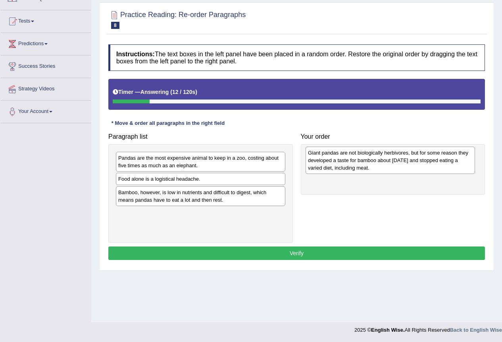
drag, startPoint x: 205, startPoint y: 168, endPoint x: 400, endPoint y: 159, distance: 195.7
click at [400, 159] on div "Giant pandas are not biologically herbivores, but for some reason they develope…" at bounding box center [389, 160] width 169 height 27
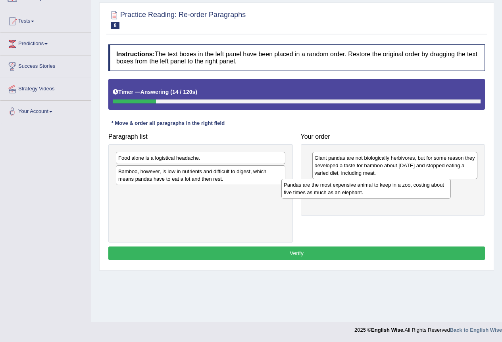
drag, startPoint x: 242, startPoint y: 165, endPoint x: 420, endPoint y: 192, distance: 180.1
click at [420, 192] on div "Pandas are the most expensive animal to keep in a zoo, costing about five times…" at bounding box center [365, 189] width 169 height 20
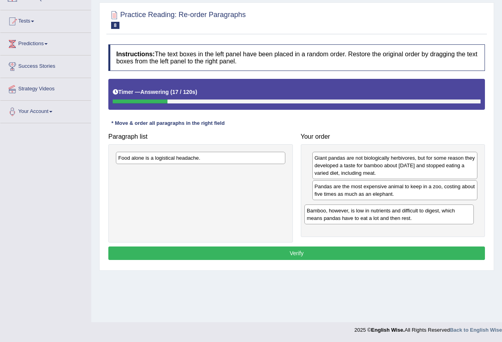
drag, startPoint x: 215, startPoint y: 182, endPoint x: 372, endPoint y: 213, distance: 160.4
click at [372, 213] on div "Bamboo, however, is low in nutrients and difficult to digest, which means panda…" at bounding box center [388, 215] width 169 height 20
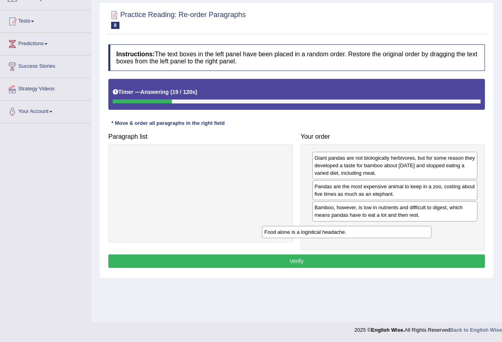
drag, startPoint x: 249, startPoint y: 161, endPoint x: 399, endPoint y: 238, distance: 168.5
click at [403, 236] on div "Food alone is a logistical headache." at bounding box center [346, 232] width 169 height 12
click at [362, 265] on button "Verify" at bounding box center [296, 261] width 376 height 13
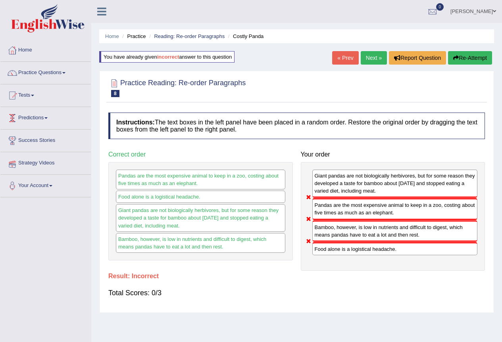
scroll to position [40, 0]
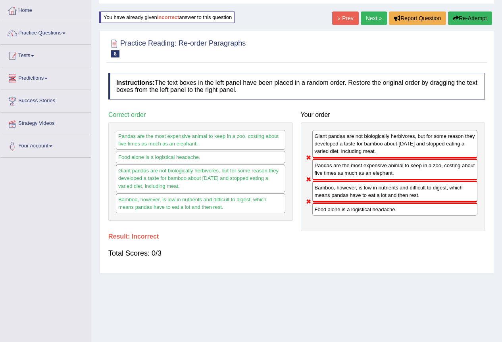
click at [32, 35] on link "Practice Questions" at bounding box center [45, 32] width 90 height 20
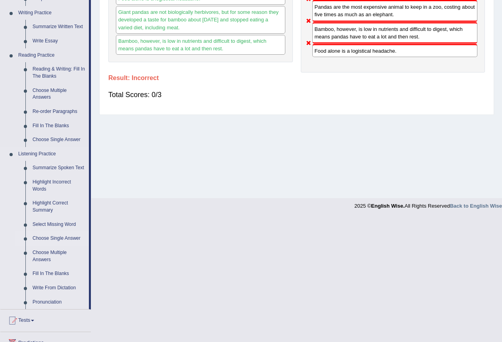
scroll to position [238, 0]
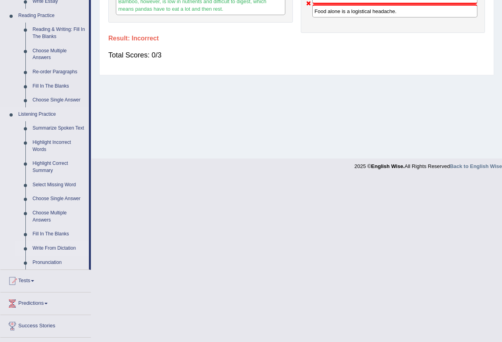
click at [48, 249] on link "Write From Dictation" at bounding box center [59, 249] width 60 height 14
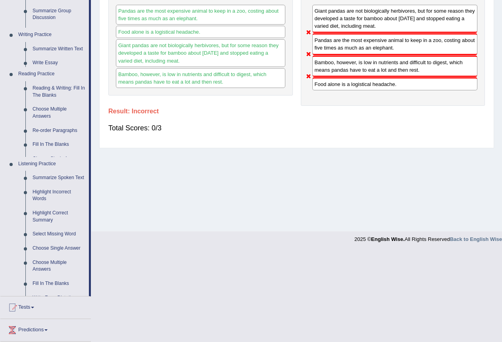
scroll to position [74, 0]
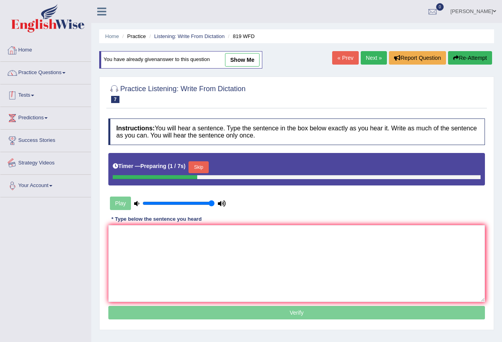
click at [38, 78] on link "Practice Questions" at bounding box center [45, 72] width 90 height 20
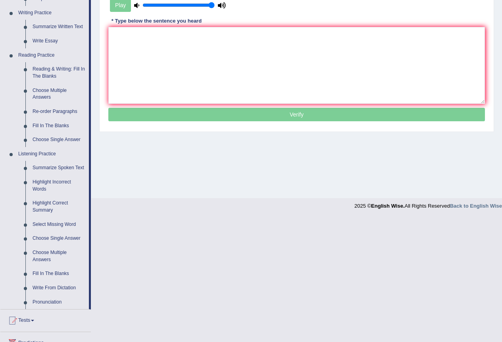
scroll to position [119, 0]
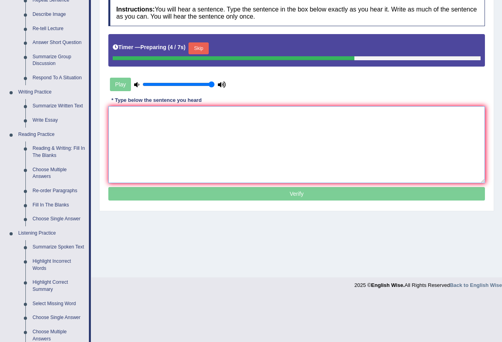
click at [188, 136] on textarea at bounding box center [296, 144] width 376 height 77
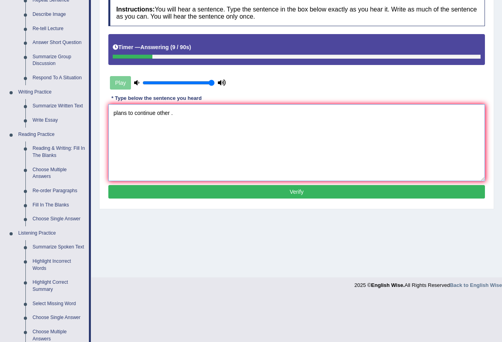
click at [118, 114] on textarea "plans to continue other ." at bounding box center [296, 142] width 376 height 77
type textarea "Plans to continue other ."
click at [250, 185] on button "Verify" at bounding box center [296, 191] width 376 height 13
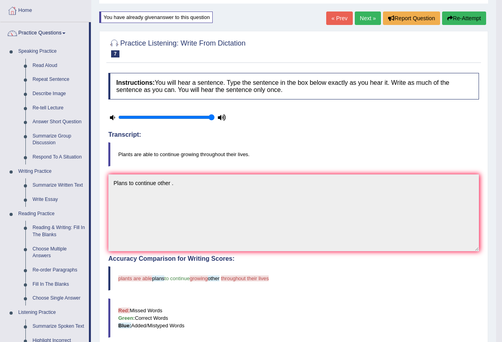
scroll to position [0, 0]
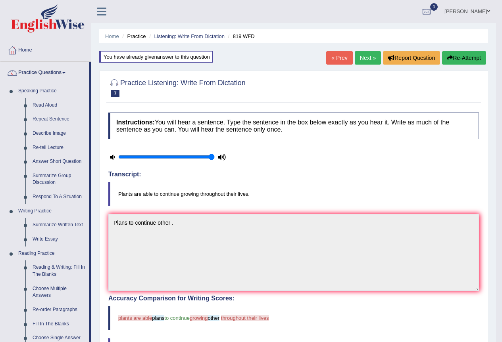
click at [416, 175] on h4 "Transcript:" at bounding box center [293, 174] width 370 height 7
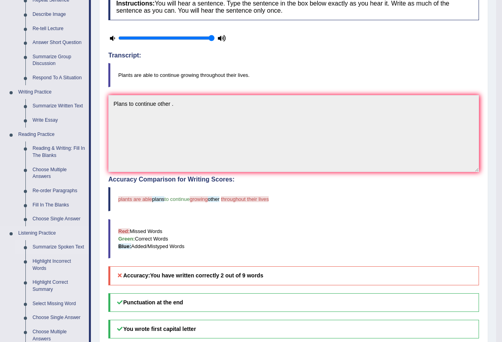
scroll to position [198, 0]
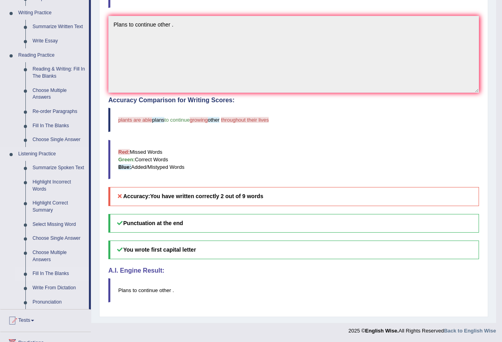
click at [67, 272] on link "Fill In The Blanks" at bounding box center [59, 274] width 60 height 14
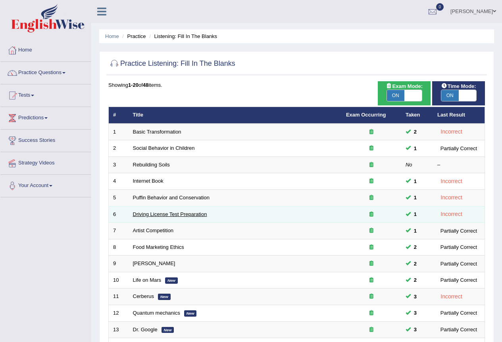
click at [160, 213] on link "Driving License Test Preparation" at bounding box center [170, 214] width 74 height 6
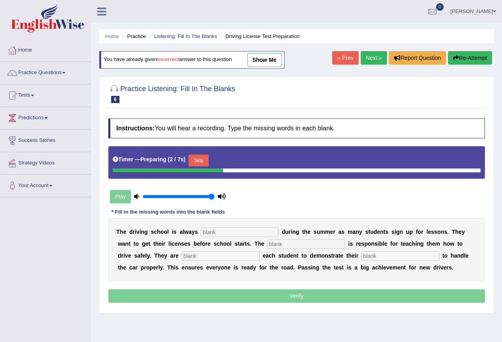
click at [252, 232] on input "text" at bounding box center [240, 233] width 78 height 10
click at [225, 235] on input "text" at bounding box center [240, 233] width 78 height 10
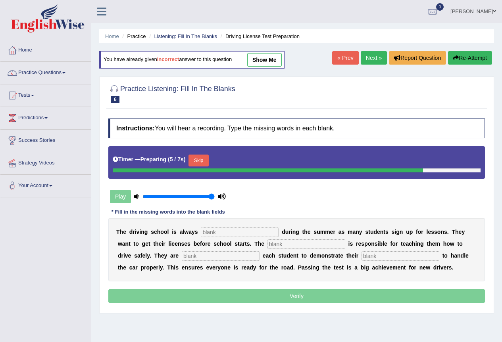
click at [230, 232] on input "text" at bounding box center [240, 233] width 78 height 10
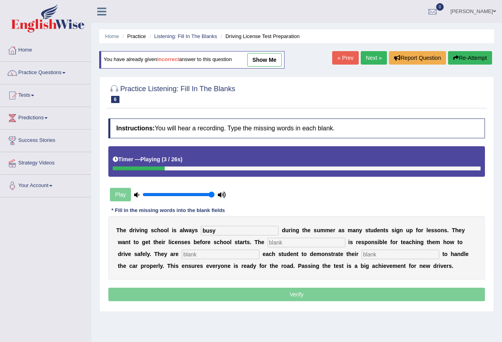
type input "busy"
click at [291, 245] on input "text" at bounding box center [306, 243] width 78 height 10
type input "insctras"
click at [222, 258] on input "text" at bounding box center [221, 255] width 78 height 10
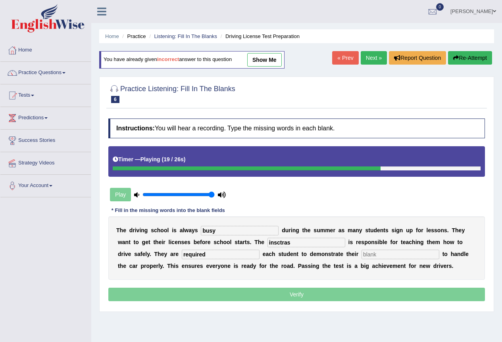
type input "required"
click at [416, 254] on input "text" at bounding box center [400, 255] width 78 height 10
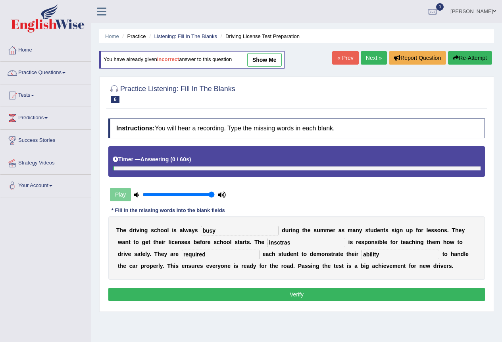
type input "ability"
click at [219, 295] on button "Verify" at bounding box center [296, 294] width 376 height 13
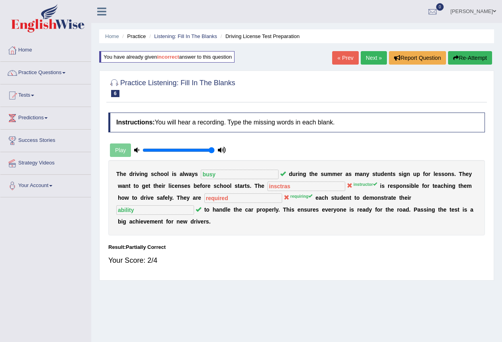
click at [372, 57] on link "Next »" at bounding box center [373, 57] width 26 height 13
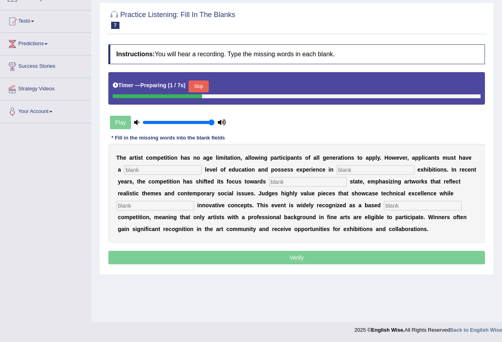
click at [169, 172] on input "text" at bounding box center [163, 170] width 78 height 10
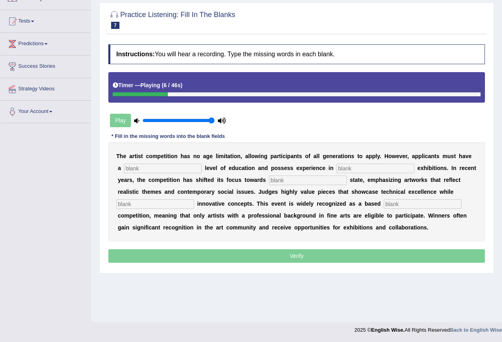
click at [166, 173] on div "T h e a r t i s t c o m p e t i t i o n h a s n o a g e l i m i t a t i o n , a…" at bounding box center [296, 191] width 376 height 99
click at [166, 170] on input "text" at bounding box center [163, 169] width 78 height 10
type input "gradued"
click at [366, 168] on input "text" at bounding box center [375, 169] width 78 height 10
click at [291, 183] on input "text" at bounding box center [308, 181] width 78 height 10
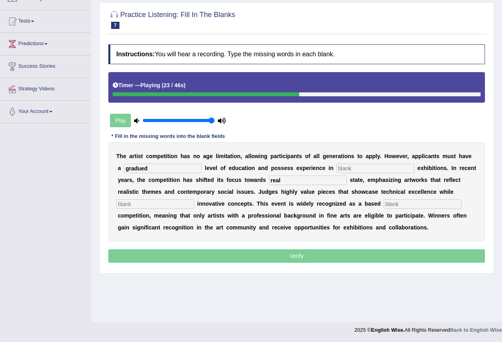
type input "real"
click at [180, 203] on input "text" at bounding box center [155, 204] width 78 height 10
type input "cdsfd"
click at [400, 204] on input "text" at bounding box center [422, 204] width 78 height 10
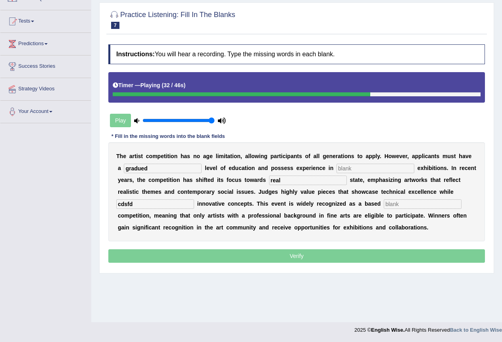
click at [399, 205] on input "text" at bounding box center [422, 204] width 78 height 10
type input "profesions"
drag, startPoint x: 138, startPoint y: 203, endPoint x: 112, endPoint y: 205, distance: 25.9
click at [113, 205] on div "T h e a r t i s t c o m p e t i t i o n h a s n o a g e l i m i t a t i o n , a…" at bounding box center [296, 191] width 376 height 99
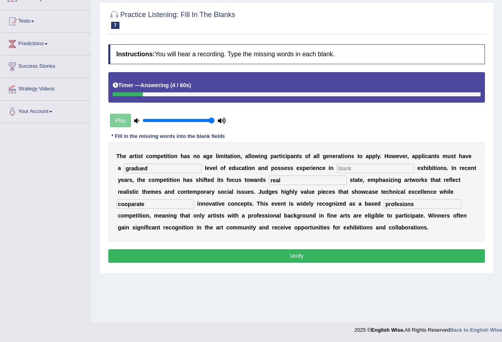
type input "cooparate"
click at [351, 165] on input "text" at bounding box center [375, 169] width 78 height 10
type input "s"
click at [312, 258] on button "Verify" at bounding box center [296, 255] width 376 height 13
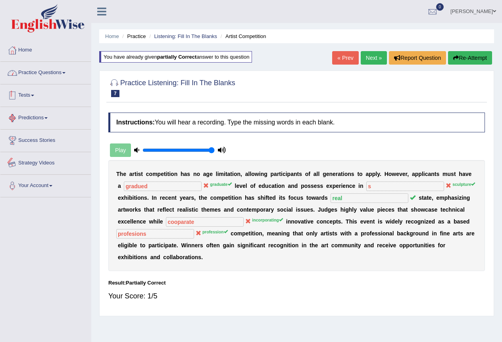
click at [58, 79] on link "Practice Questions" at bounding box center [45, 72] width 90 height 20
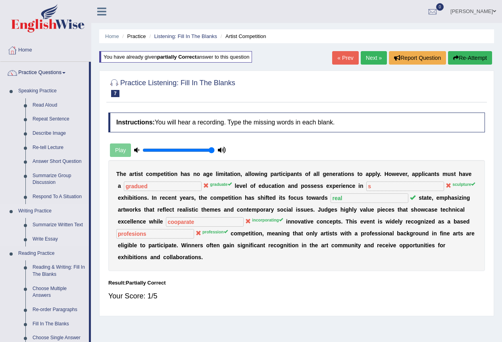
scroll to position [40, 0]
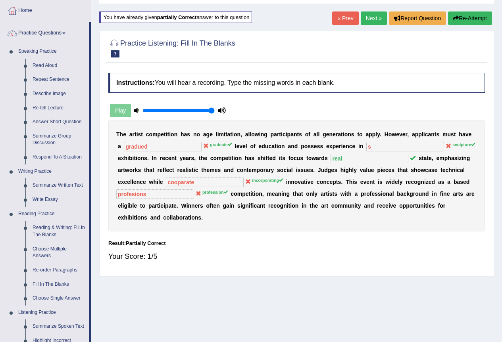
click at [380, 16] on link "Next »" at bounding box center [373, 18] width 26 height 13
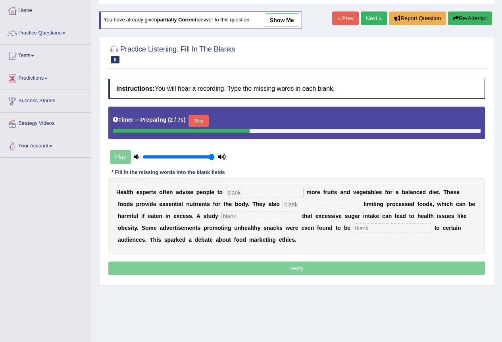
click at [252, 194] on input "text" at bounding box center [265, 193] width 78 height 10
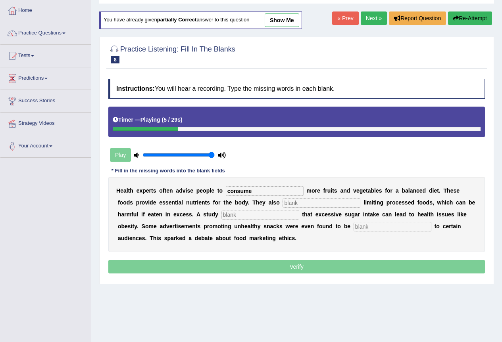
type input "consume"
click at [304, 204] on input "text" at bounding box center [321, 203] width 78 height 10
click at [306, 202] on input "text" at bounding box center [321, 203] width 78 height 10
type input "recomended"
click at [243, 217] on input "text" at bounding box center [260, 215] width 78 height 10
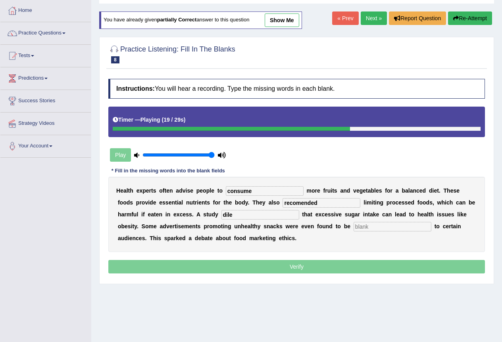
type input "dile"
click at [389, 227] on input "text" at bounding box center [392, 227] width 78 height 10
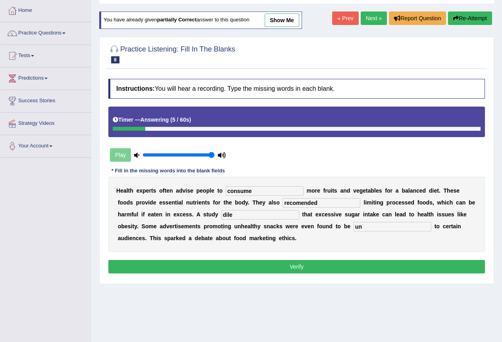
type input "u"
type input "a"
type input "unffencive"
click at [299, 266] on button "Verify" at bounding box center [296, 266] width 376 height 13
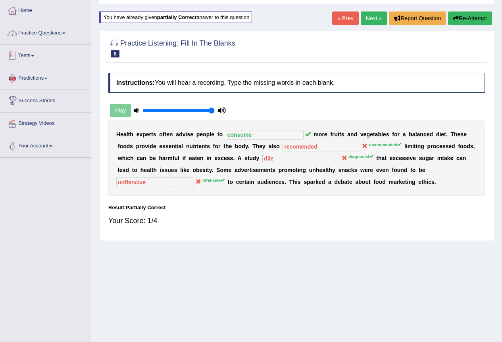
click at [49, 27] on link "Practice Questions" at bounding box center [45, 32] width 90 height 20
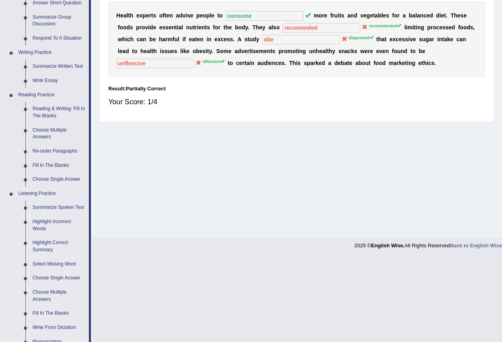
scroll to position [198, 0]
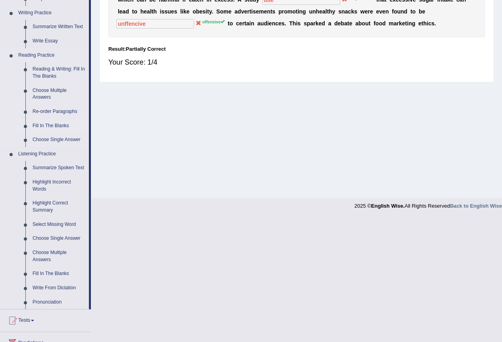
click at [59, 125] on link "Fill In The Blanks" at bounding box center [59, 126] width 60 height 14
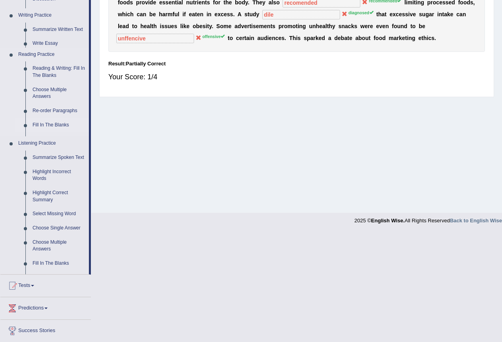
scroll to position [74, 0]
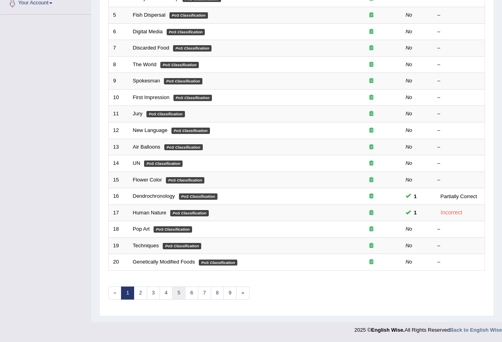
click at [173, 298] on link "5" at bounding box center [178, 293] width 13 height 13
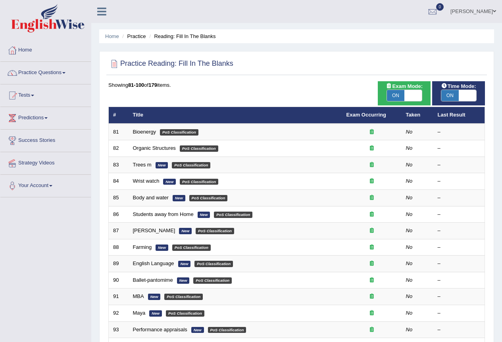
click at [151, 214] on link "Students away from Home" at bounding box center [163, 214] width 61 height 6
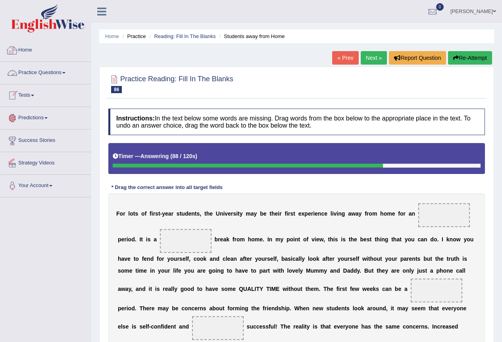
click at [40, 91] on link "Tests" at bounding box center [45, 94] width 90 height 20
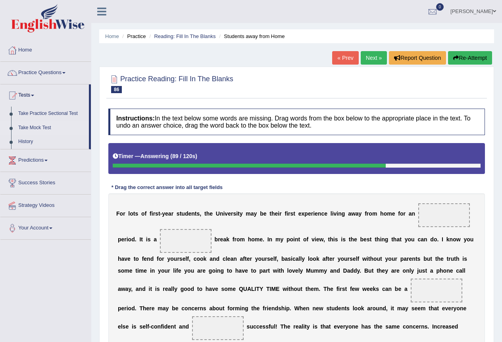
click at [39, 127] on link "Take Mock Test" at bounding box center [52, 128] width 74 height 14
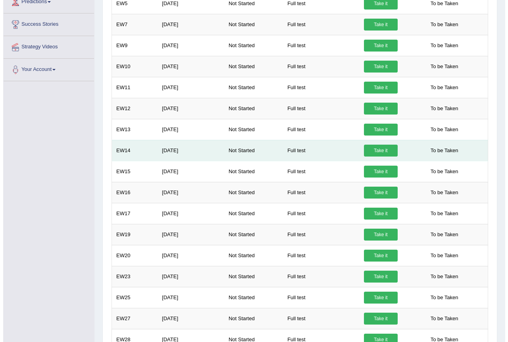
scroll to position [198, 0]
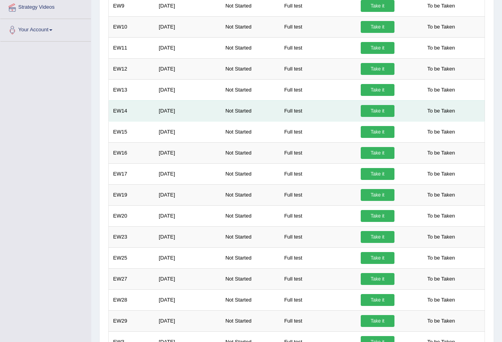
click at [383, 110] on link "Take it" at bounding box center [377, 111] width 34 height 12
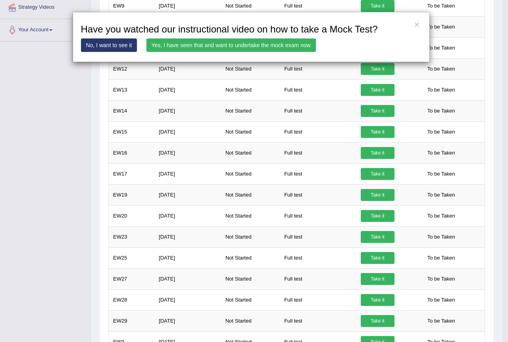
click at [165, 44] on link "Yes, I have seen that and want to undertake the mock exam now" at bounding box center [230, 44] width 169 height 13
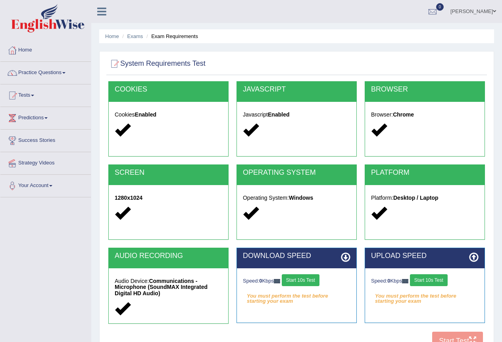
click at [303, 284] on button "Start 10s Test" at bounding box center [301, 280] width 38 height 12
click at [441, 285] on button "Start 10s Test" at bounding box center [429, 280] width 38 height 12
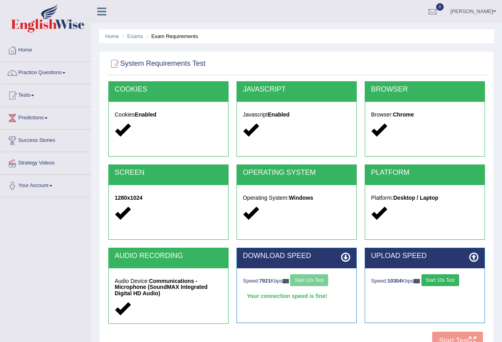
scroll to position [74, 0]
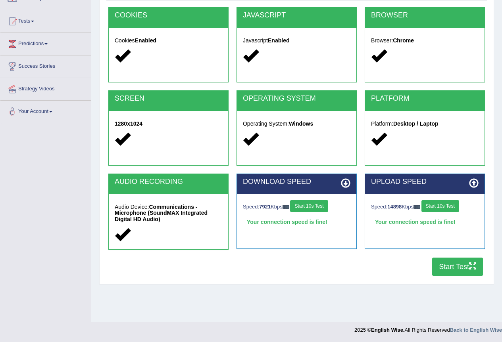
click at [464, 268] on button "Start Test" at bounding box center [457, 267] width 51 height 18
